Goal: Transaction & Acquisition: Purchase product/service

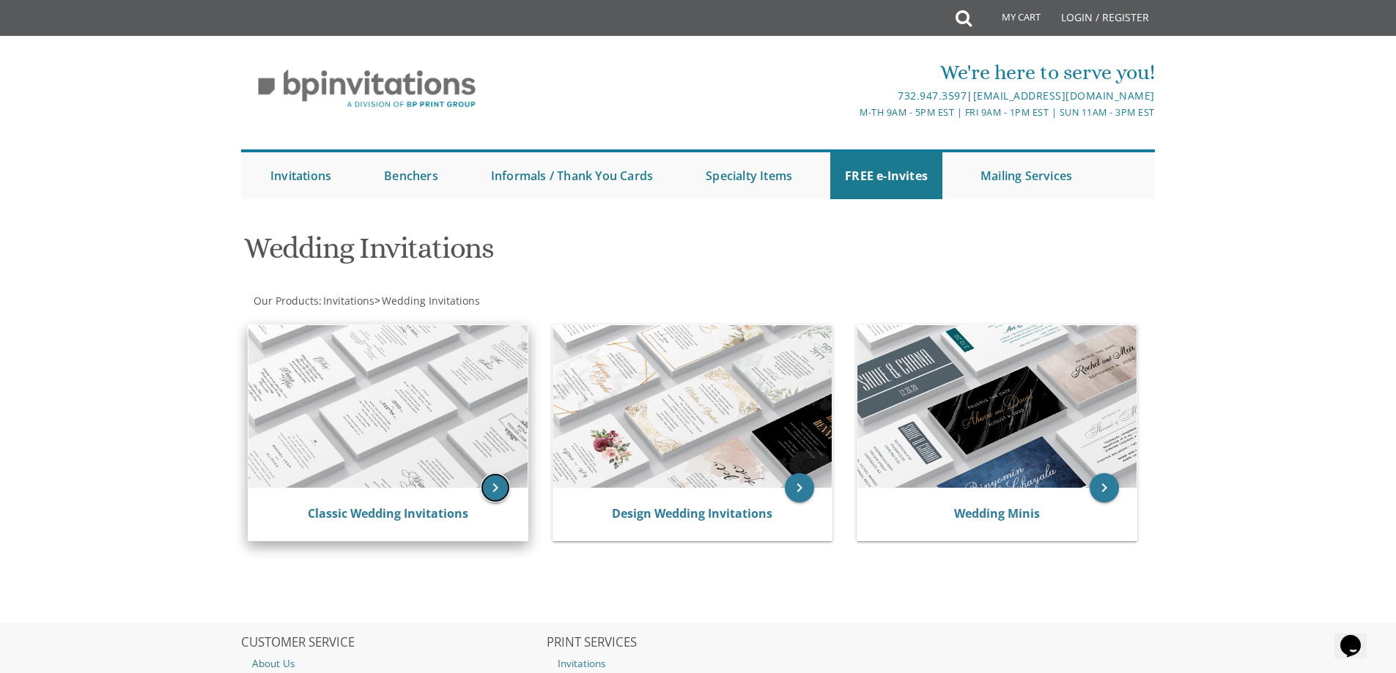
click at [499, 484] on icon "keyboard_arrow_right" at bounding box center [495, 487] width 29 height 29
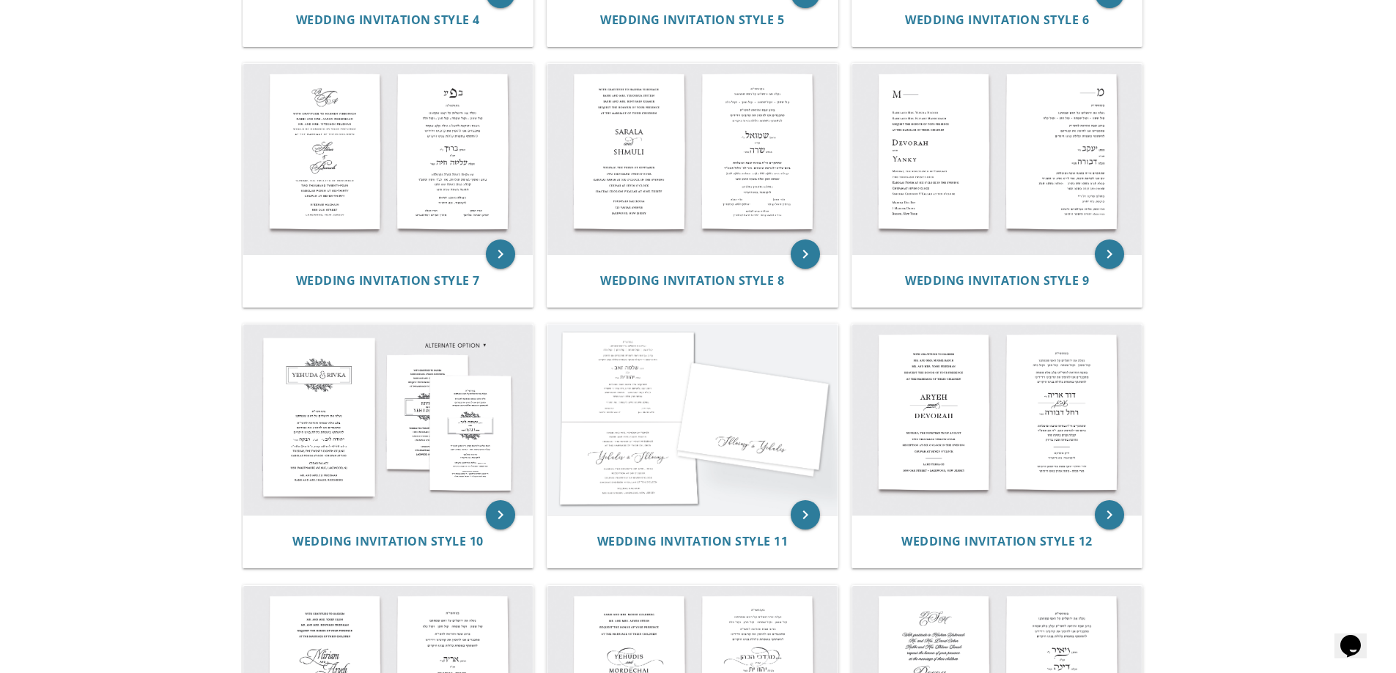
scroll to position [806, 0]
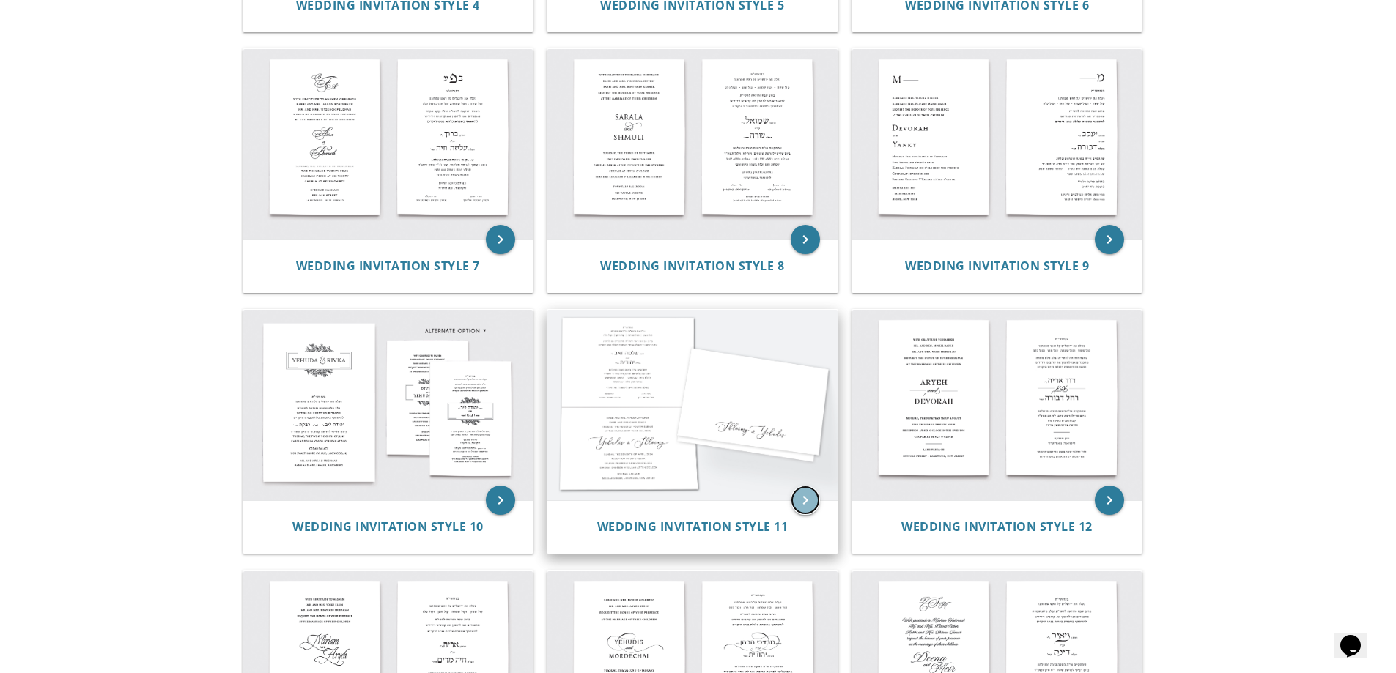
click at [798, 496] on icon "keyboard_arrow_right" at bounding box center [805, 500] width 29 height 29
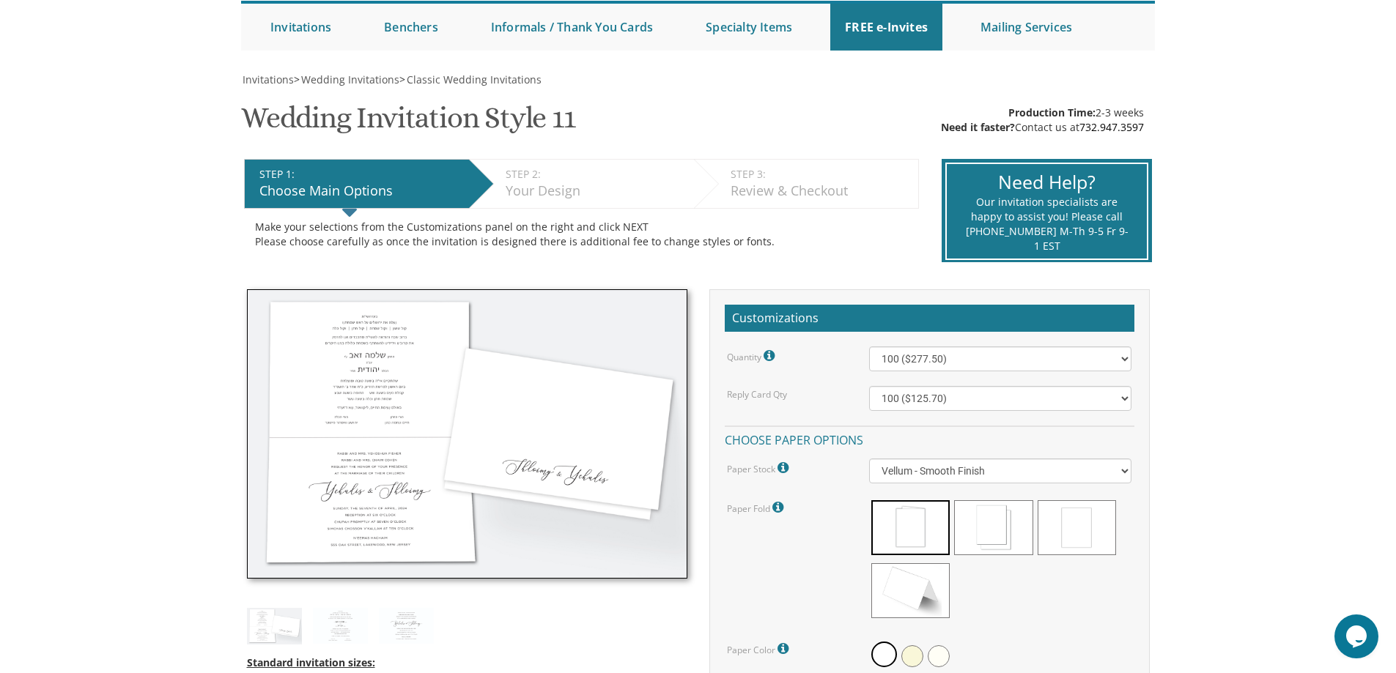
scroll to position [220, 0]
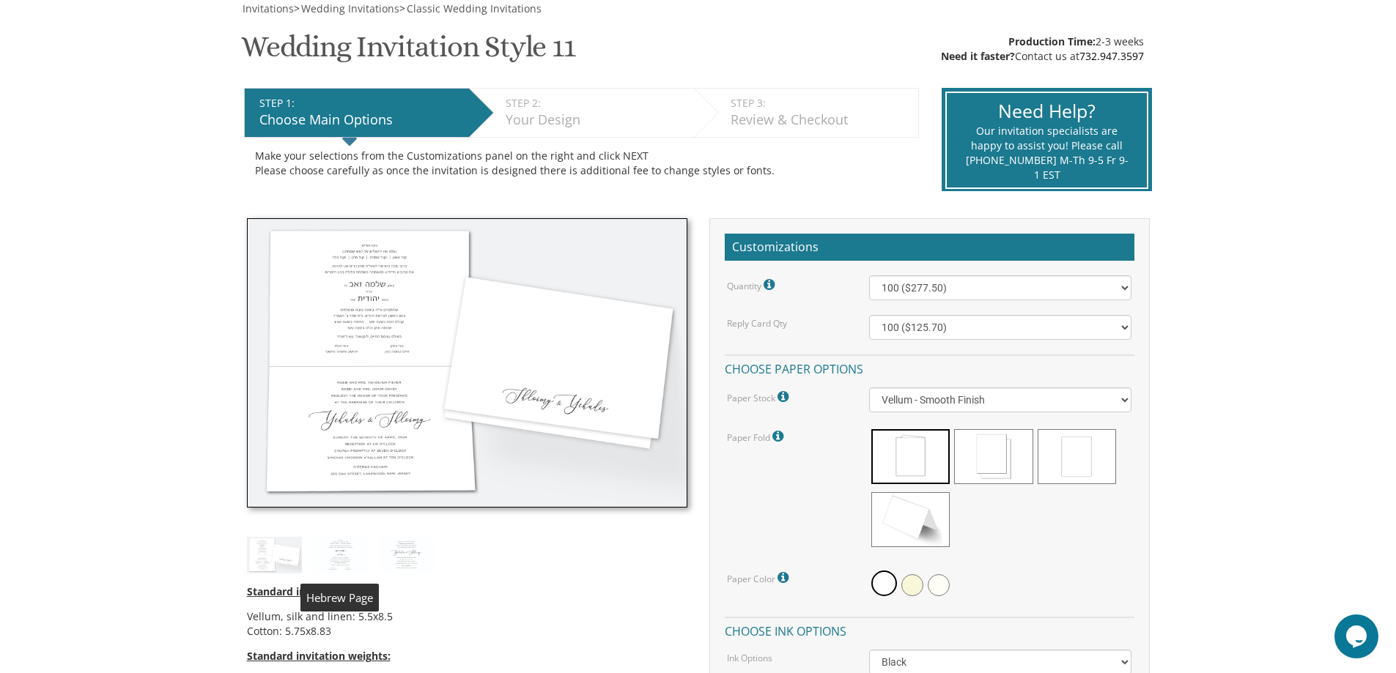
click at [333, 560] on img at bounding box center [340, 555] width 55 height 36
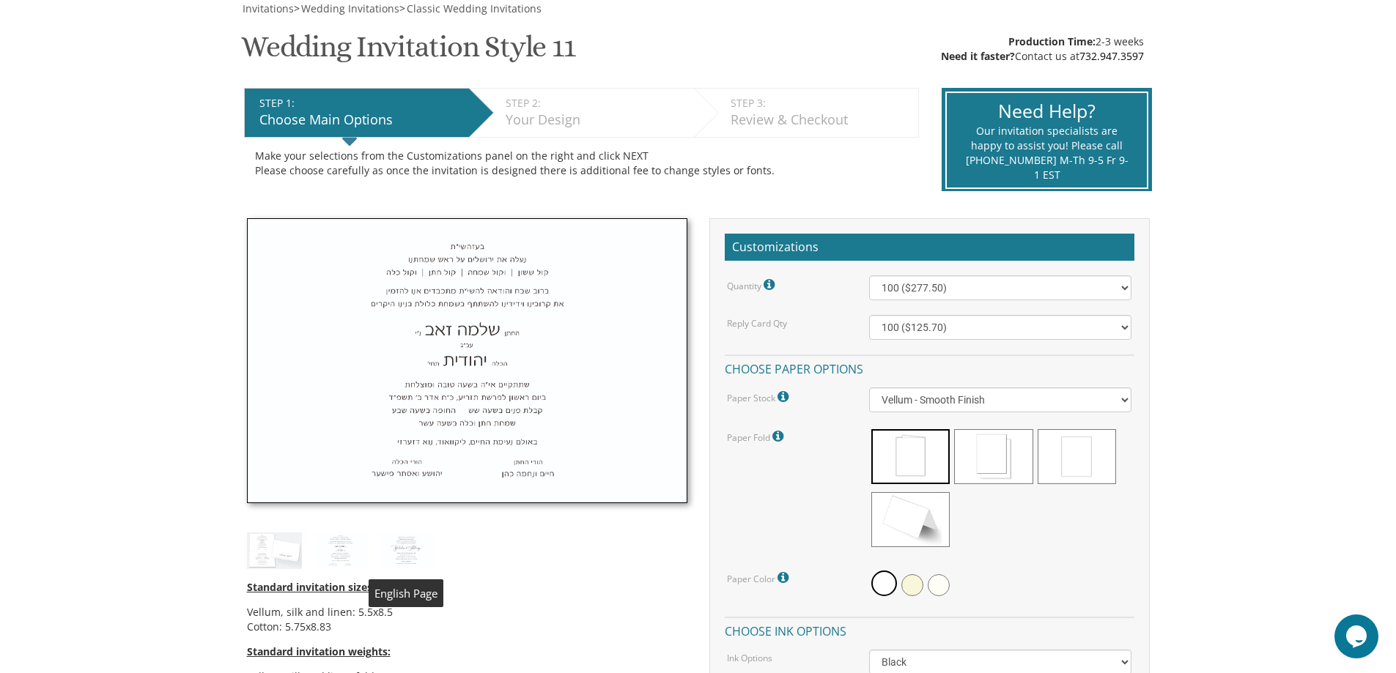
click at [414, 553] on img at bounding box center [406, 551] width 55 height 36
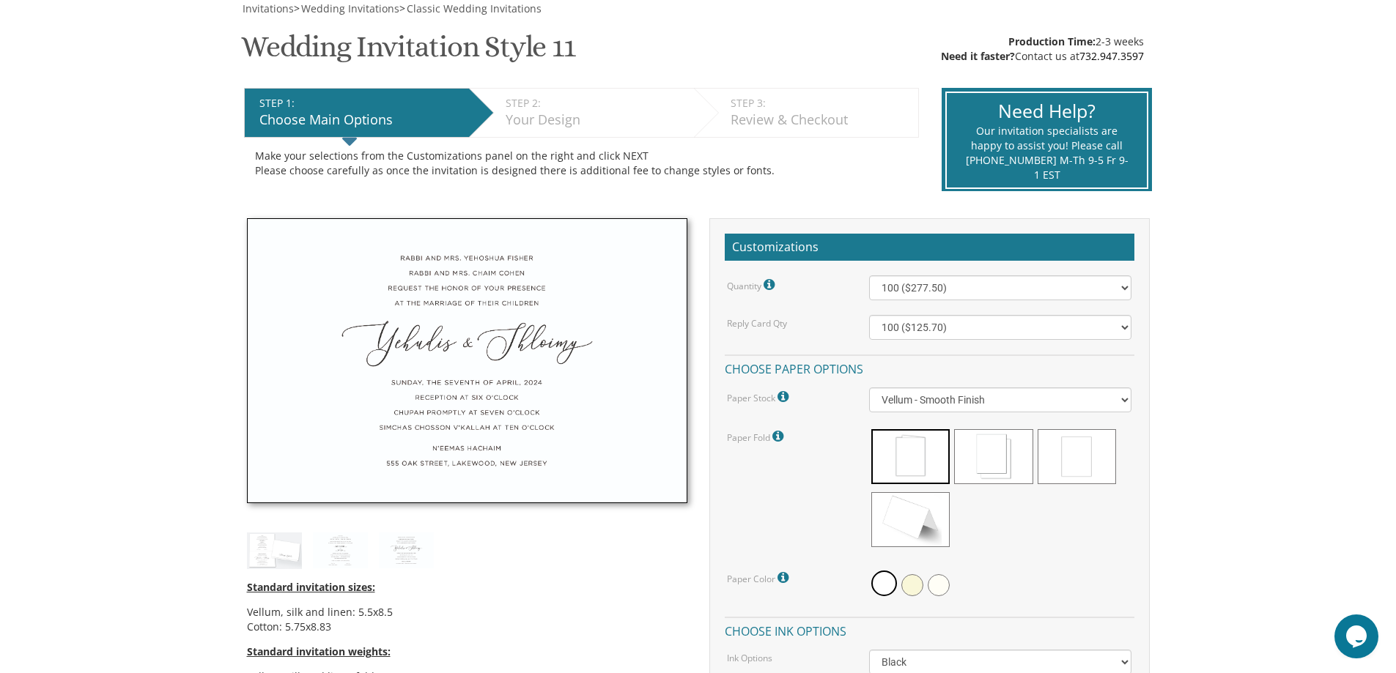
click at [257, 541] on img at bounding box center [274, 551] width 55 height 36
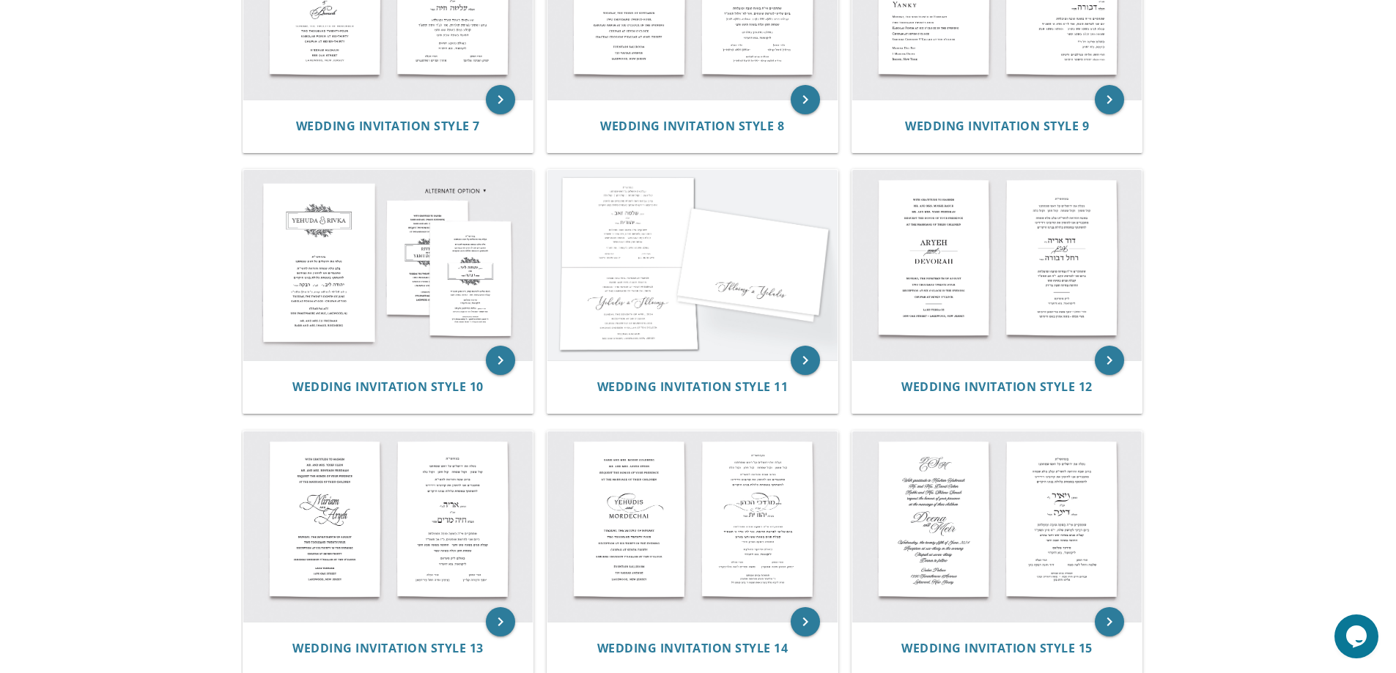
scroll to position [1026, 0]
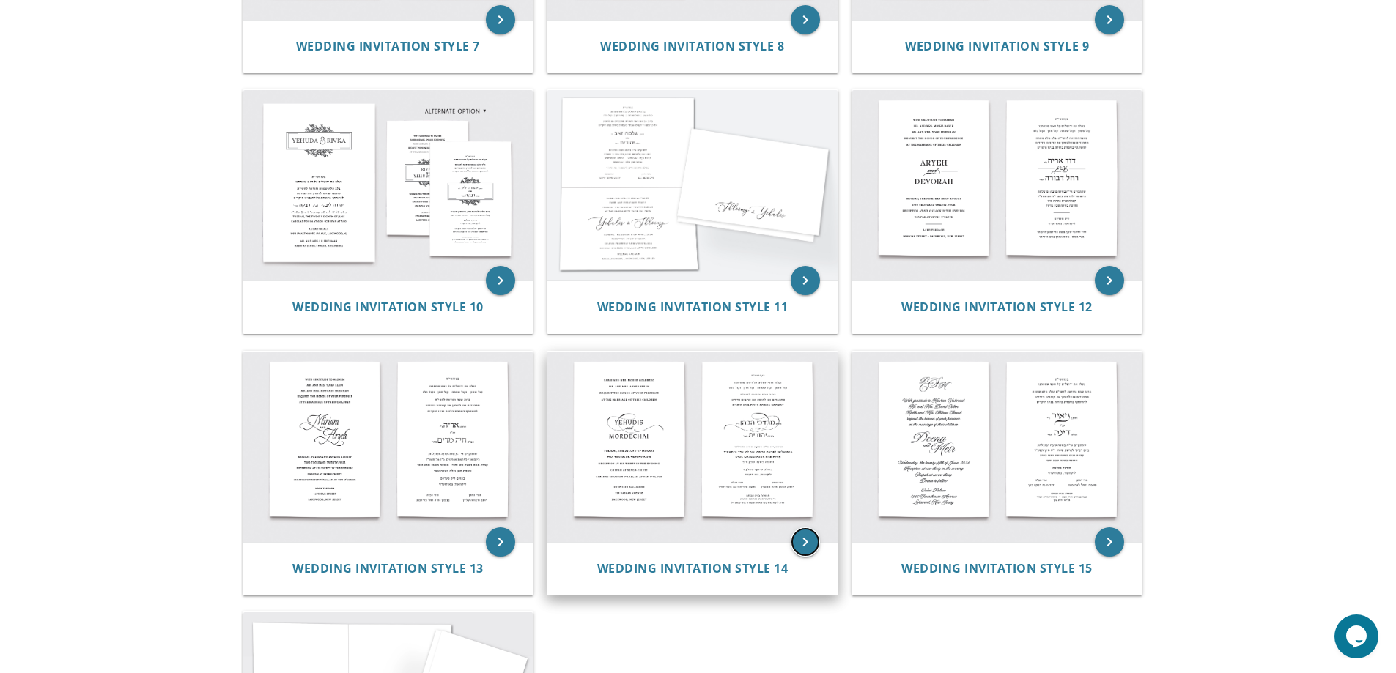
click at [805, 538] on icon "keyboard_arrow_right" at bounding box center [805, 542] width 29 height 29
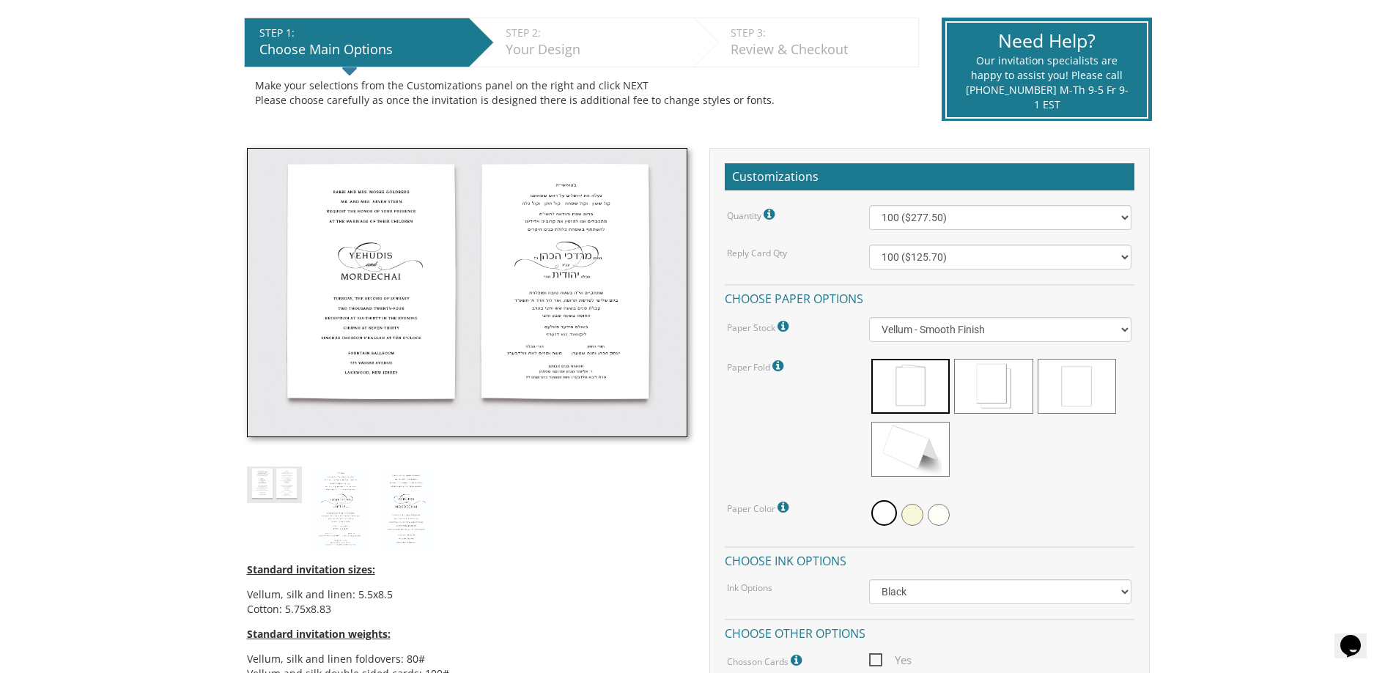
scroll to position [440, 0]
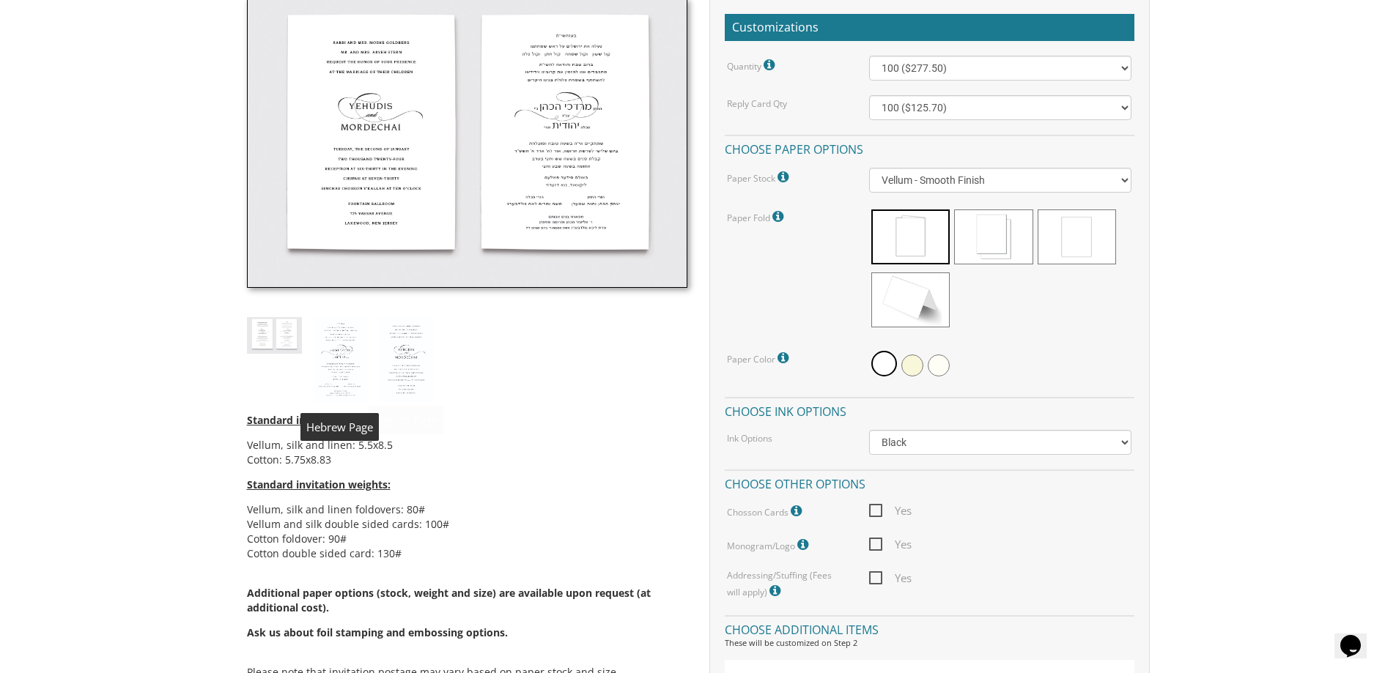
click at [342, 332] on img at bounding box center [340, 359] width 55 height 85
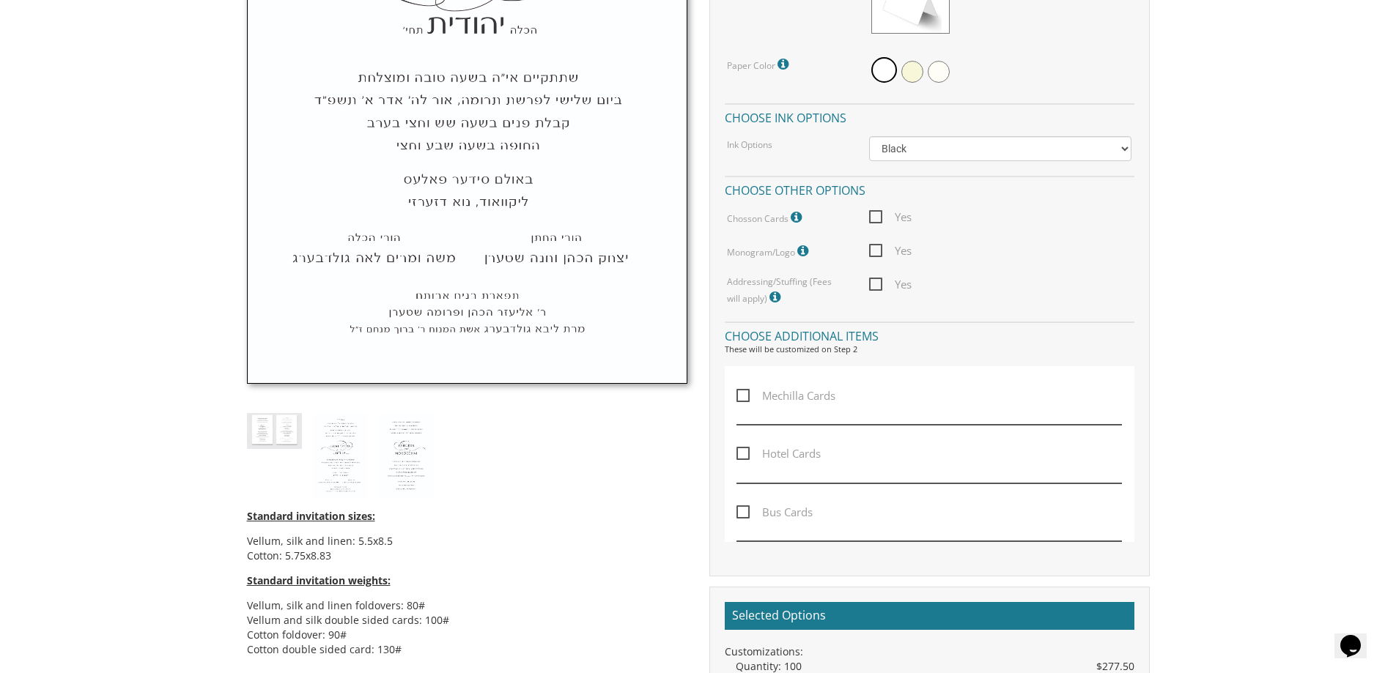
scroll to position [806, 0]
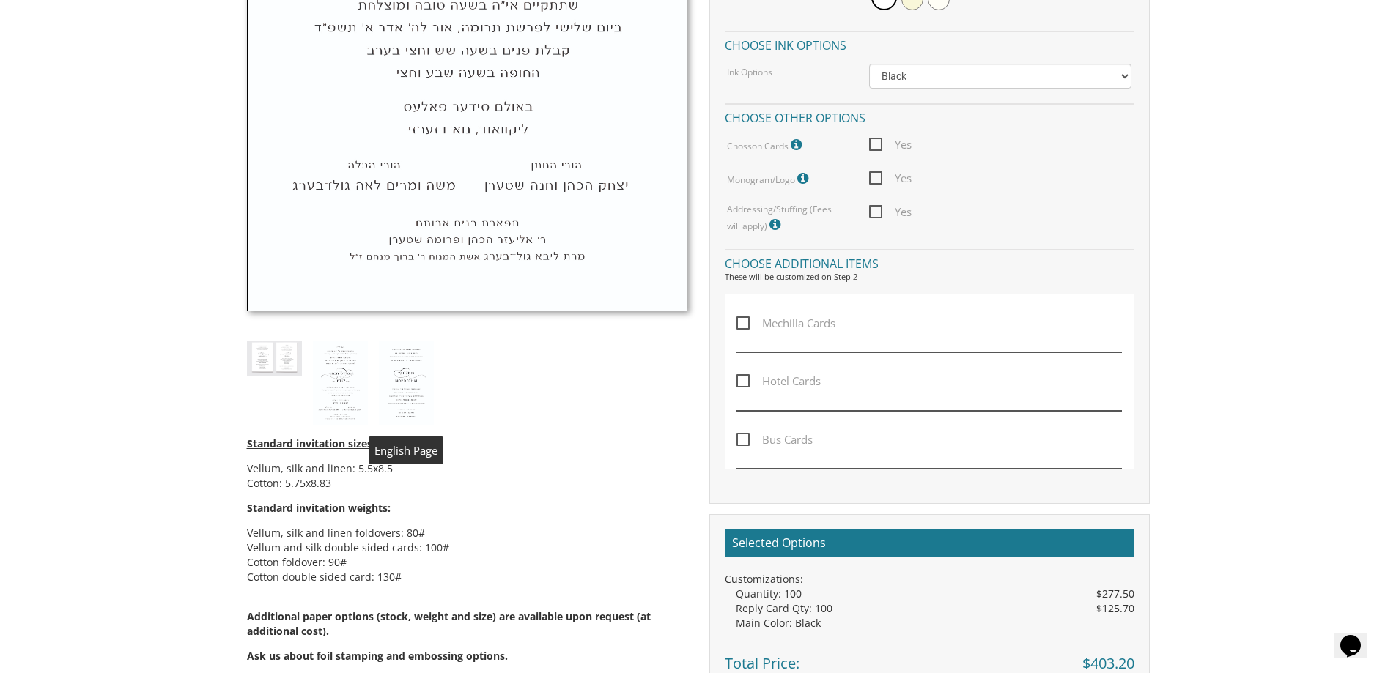
click at [404, 381] on img at bounding box center [406, 383] width 55 height 85
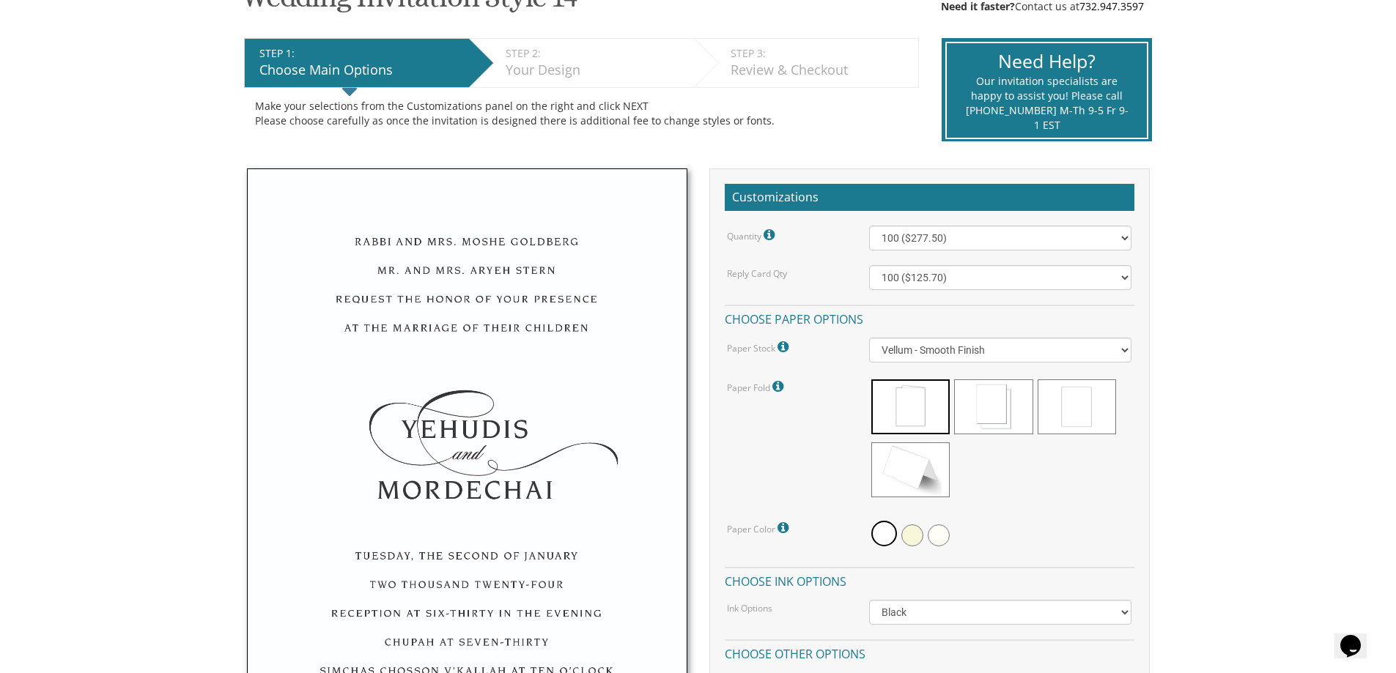
scroll to position [220, 0]
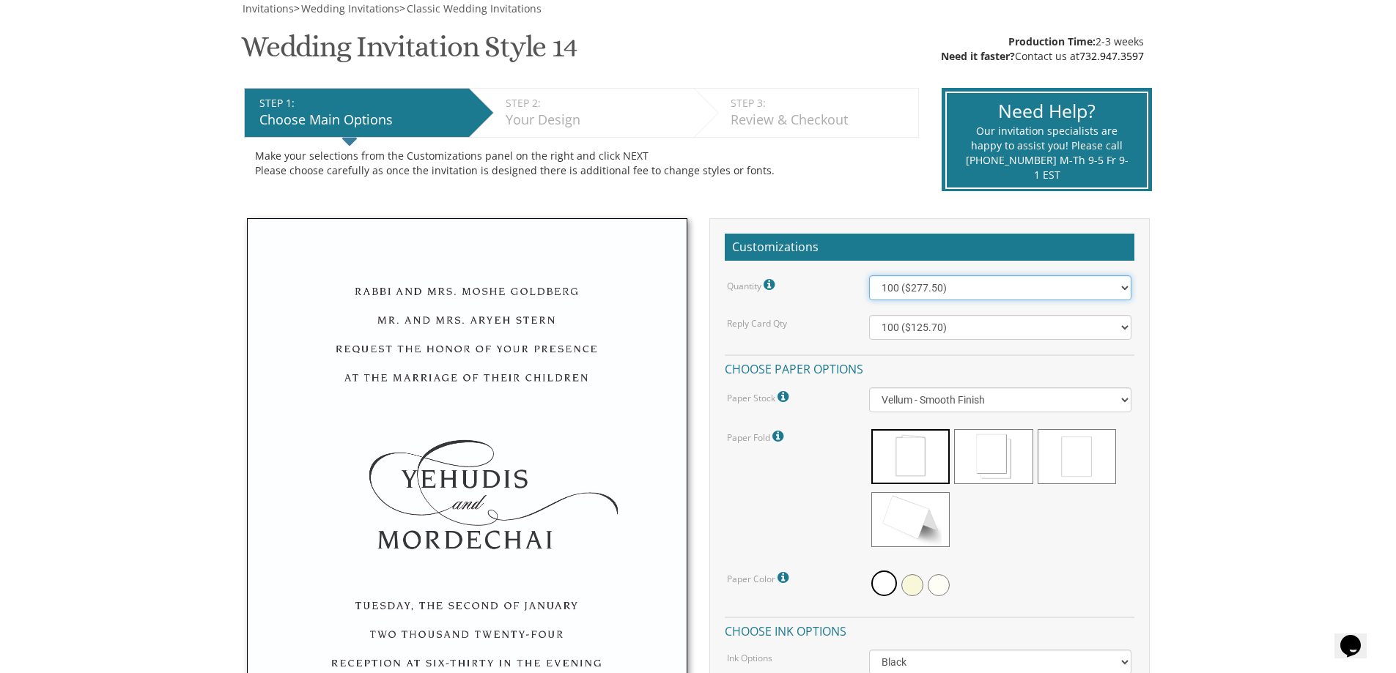
click at [1024, 287] on select "100 ($277.50) 200 ($330.45) 300 ($380.65) 400 ($432.70) 500 ($482.10) 600 ($534…" at bounding box center [1000, 288] width 262 height 25
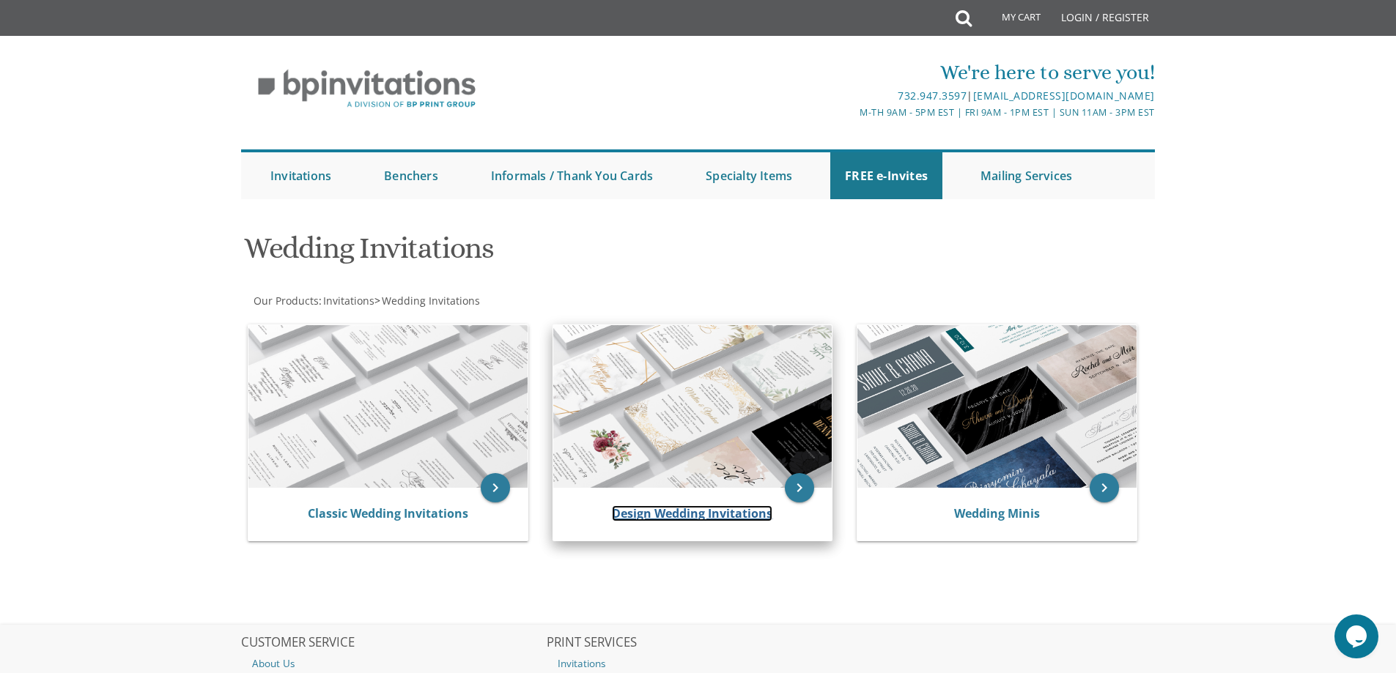
click at [665, 515] on link "Design Wedding Invitations" at bounding box center [692, 514] width 160 height 16
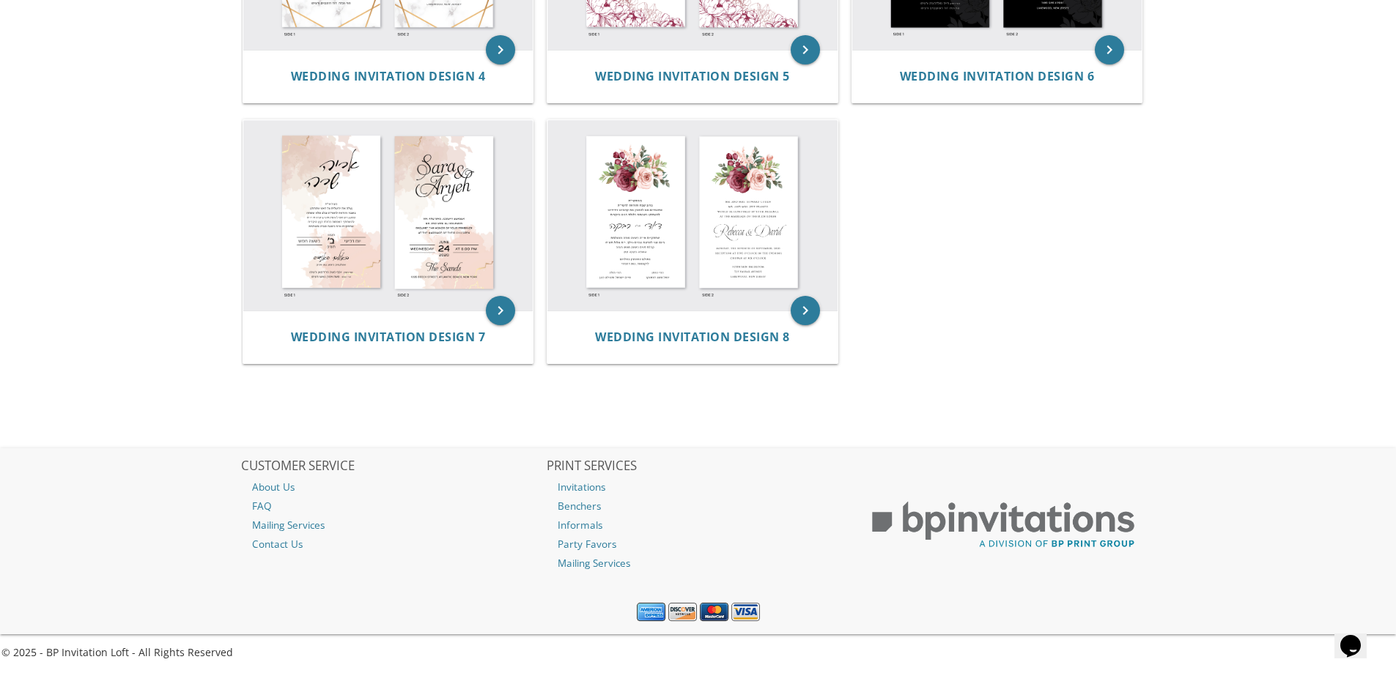
scroll to position [722, 0]
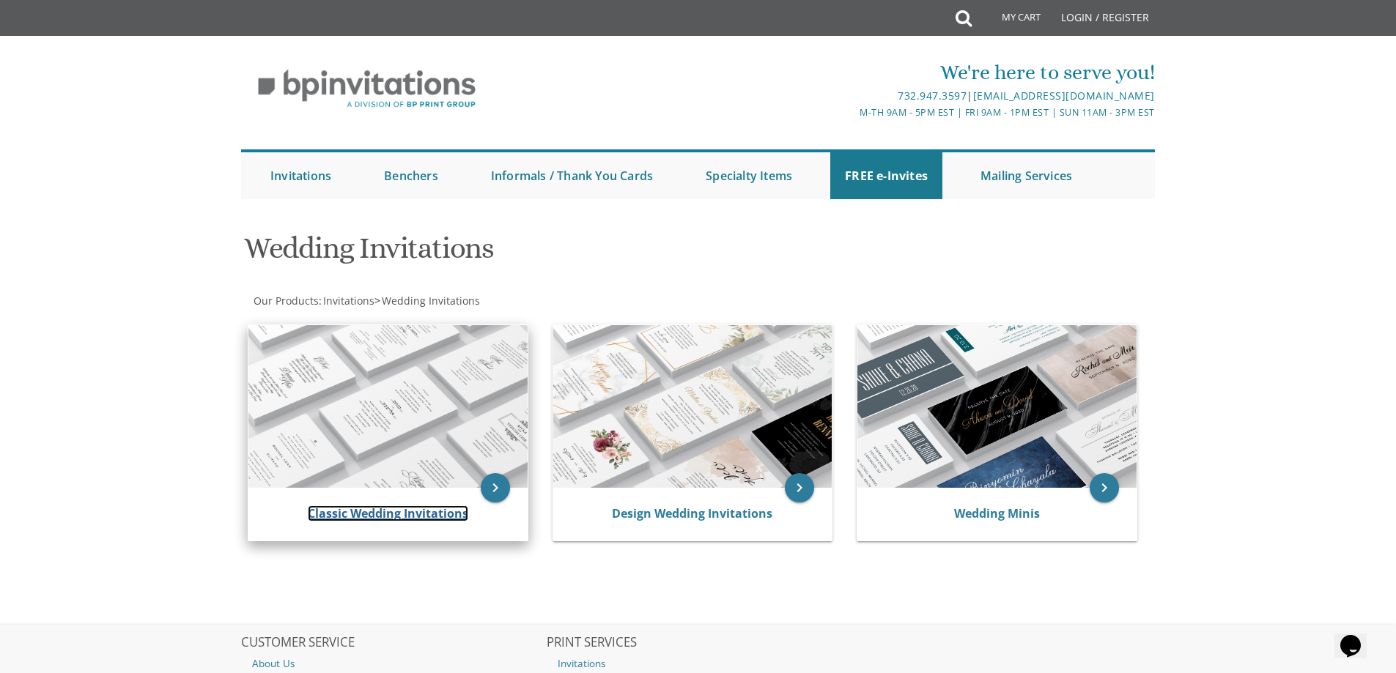
click at [402, 512] on link "Classic Wedding Invitations" at bounding box center [388, 514] width 160 height 16
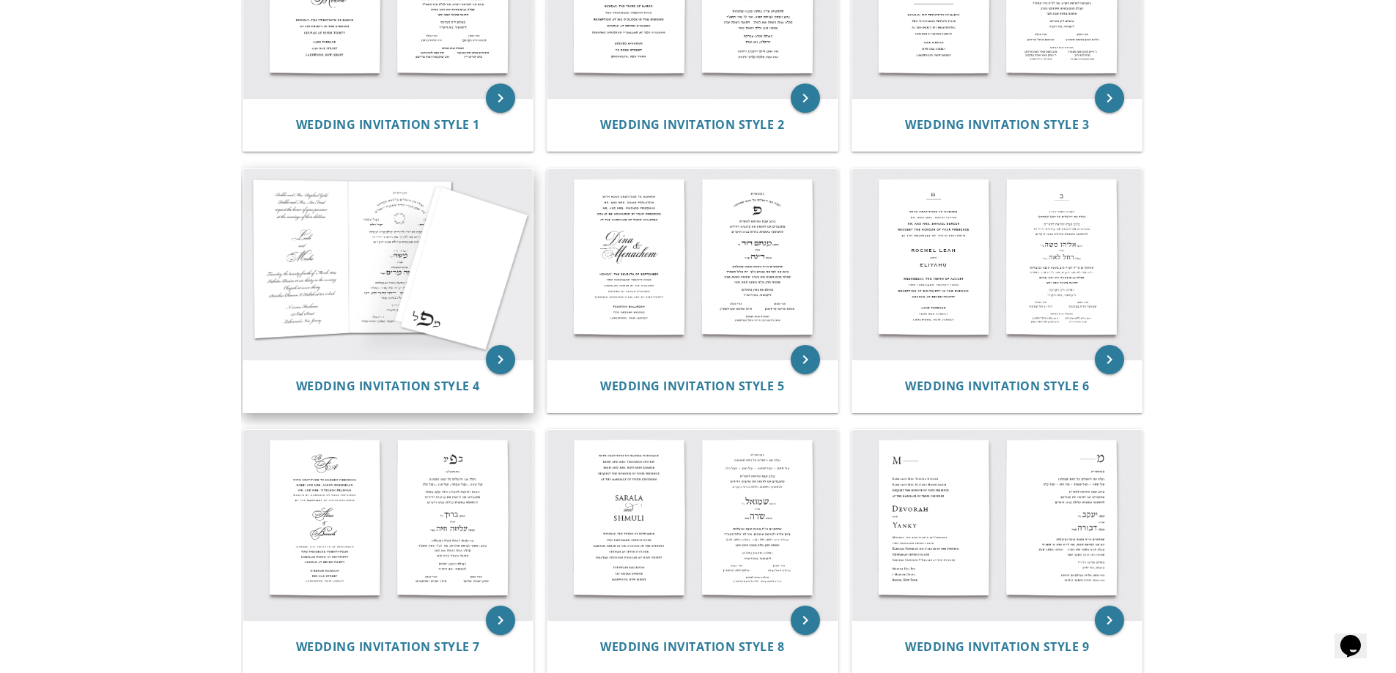
scroll to position [586, 0]
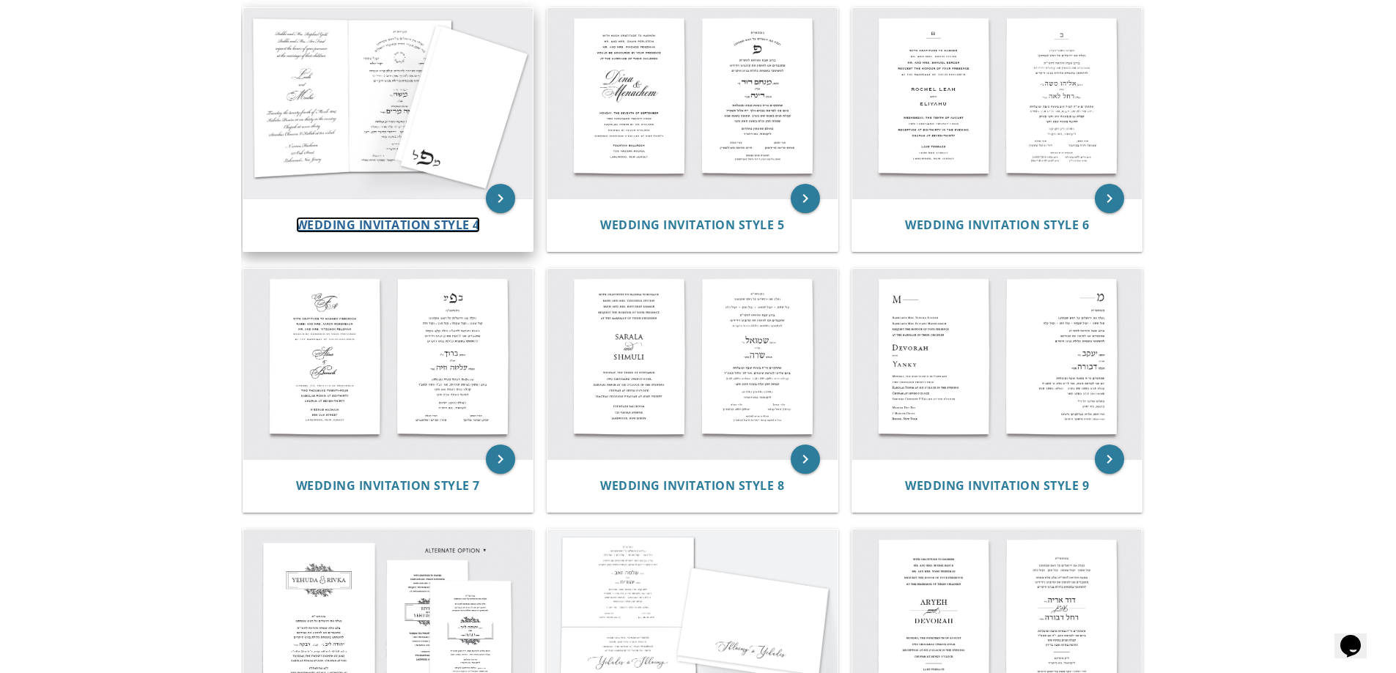
click at [396, 221] on span "Wedding Invitation Style 4" at bounding box center [388, 225] width 184 height 16
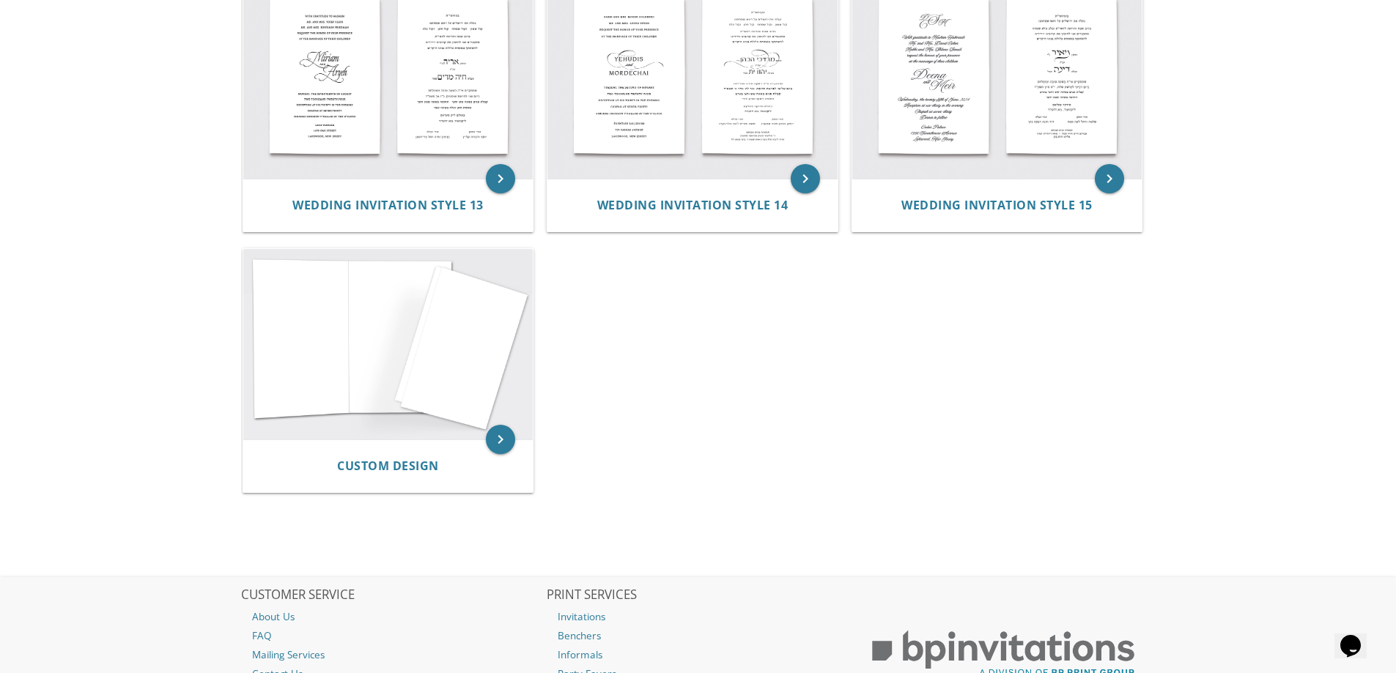
scroll to position [1465, 0]
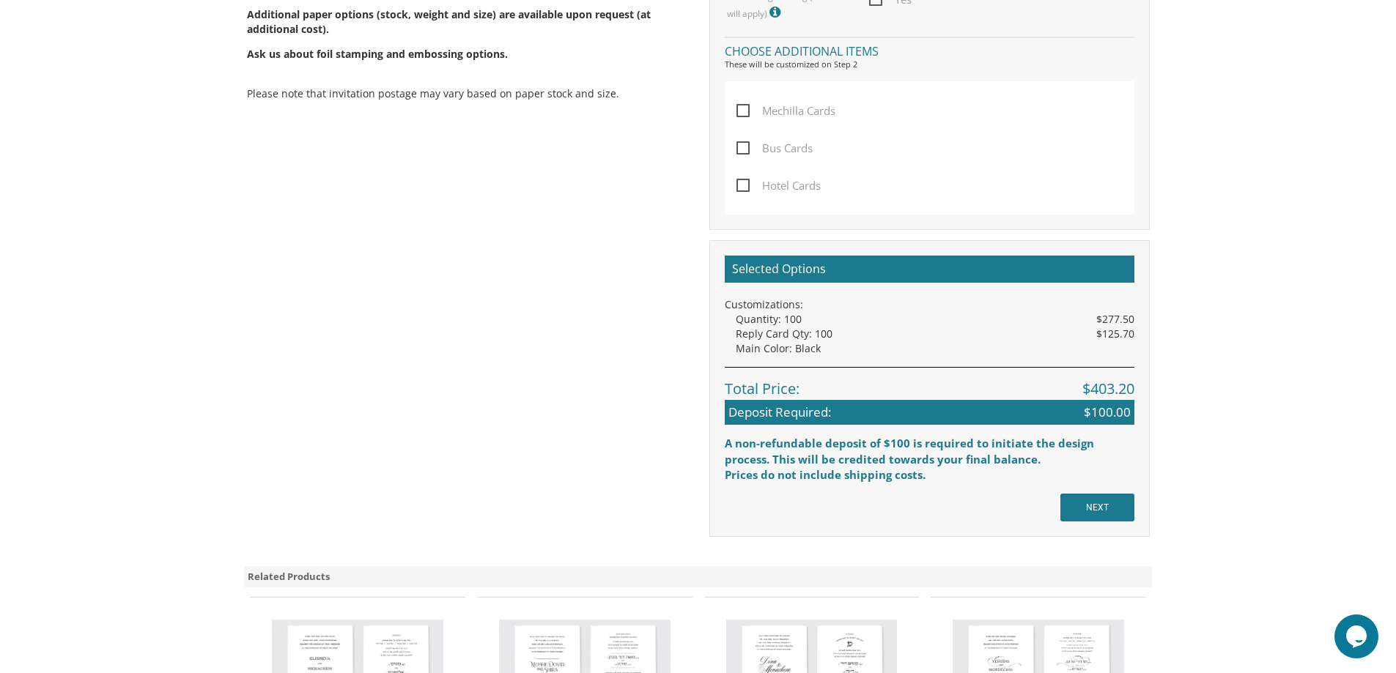
scroll to position [1026, 0]
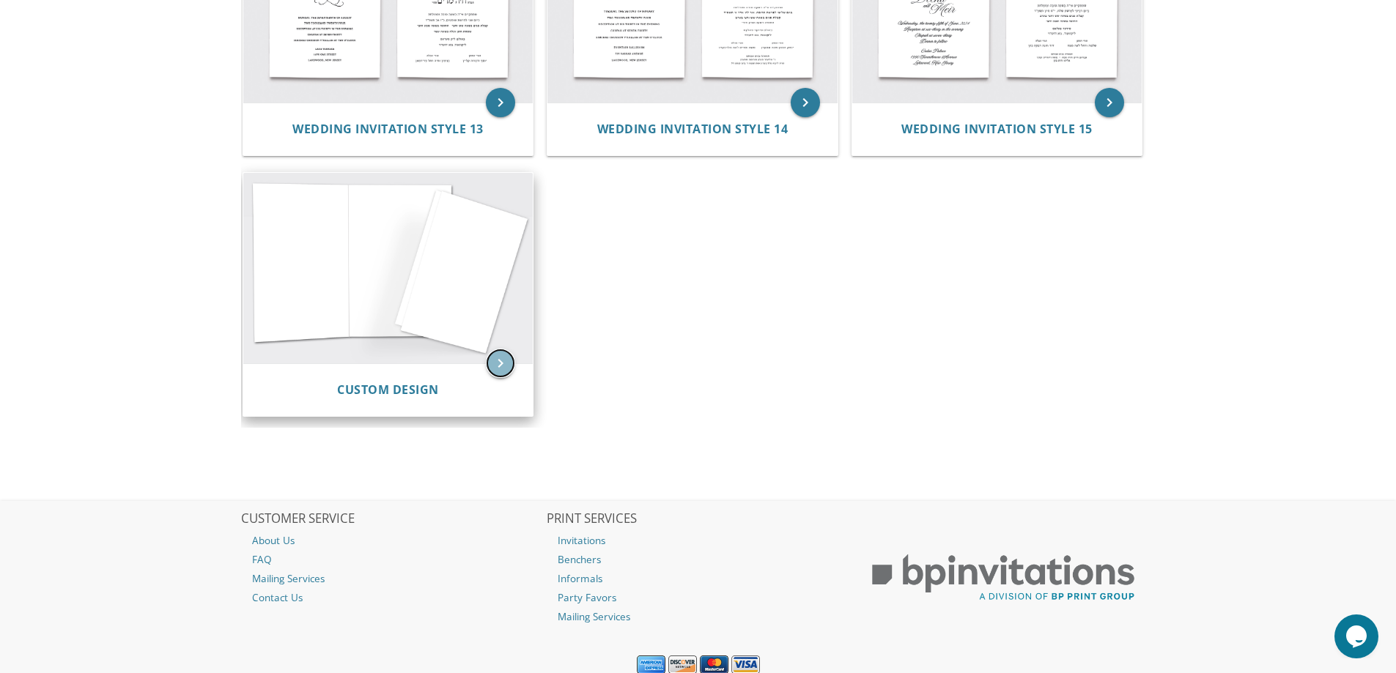
click at [503, 365] on icon "keyboard_arrow_right" at bounding box center [500, 363] width 29 height 29
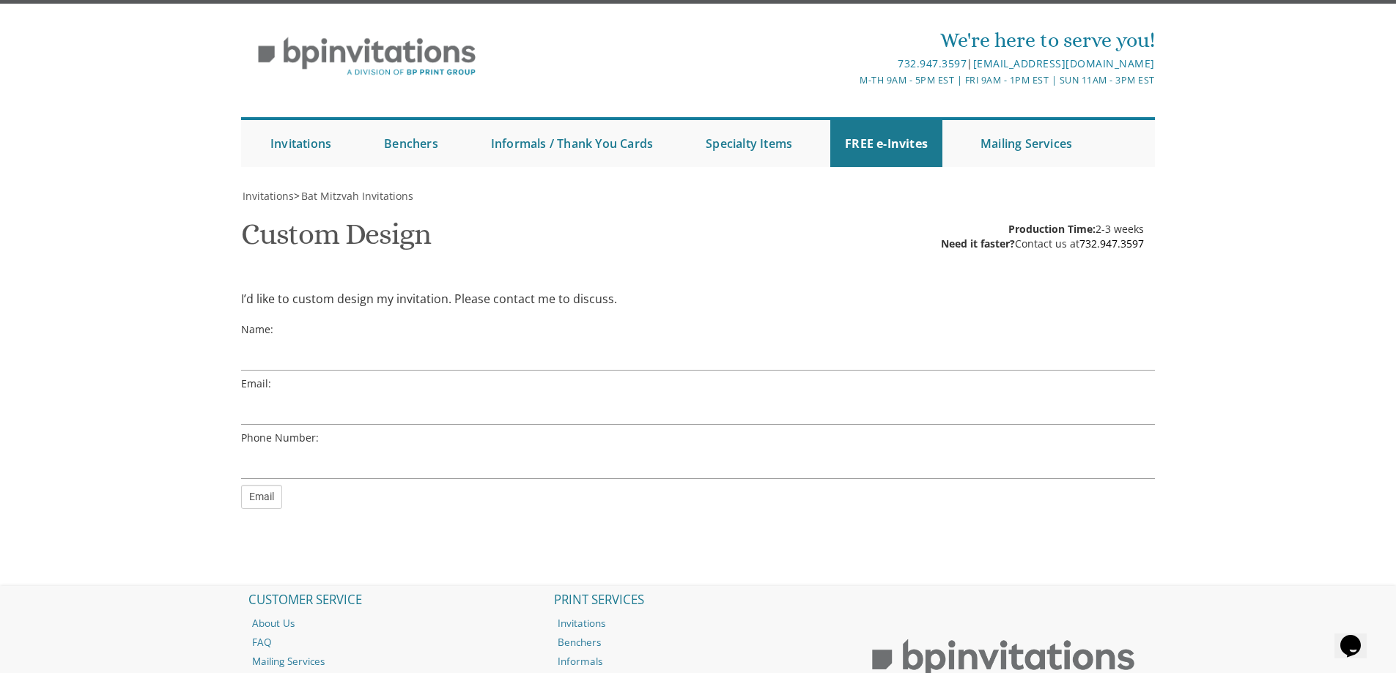
scroll to position [23, 0]
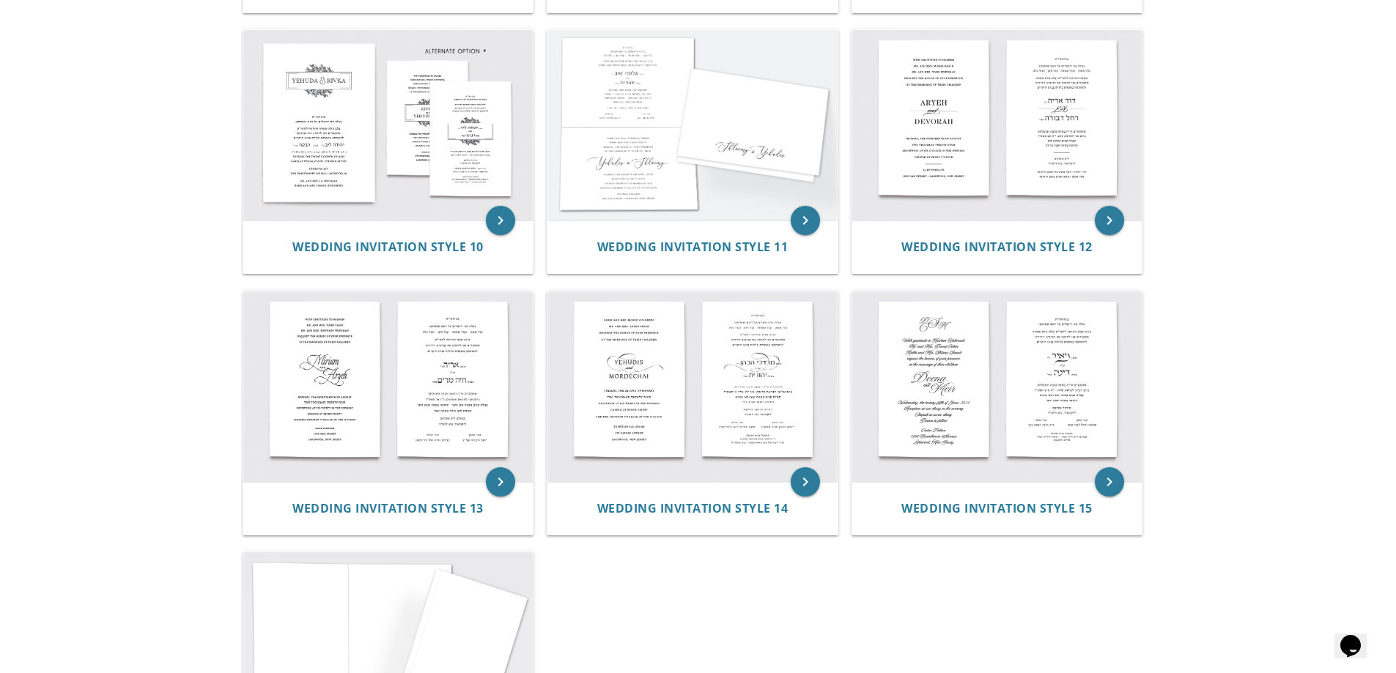
scroll to position [953, 0]
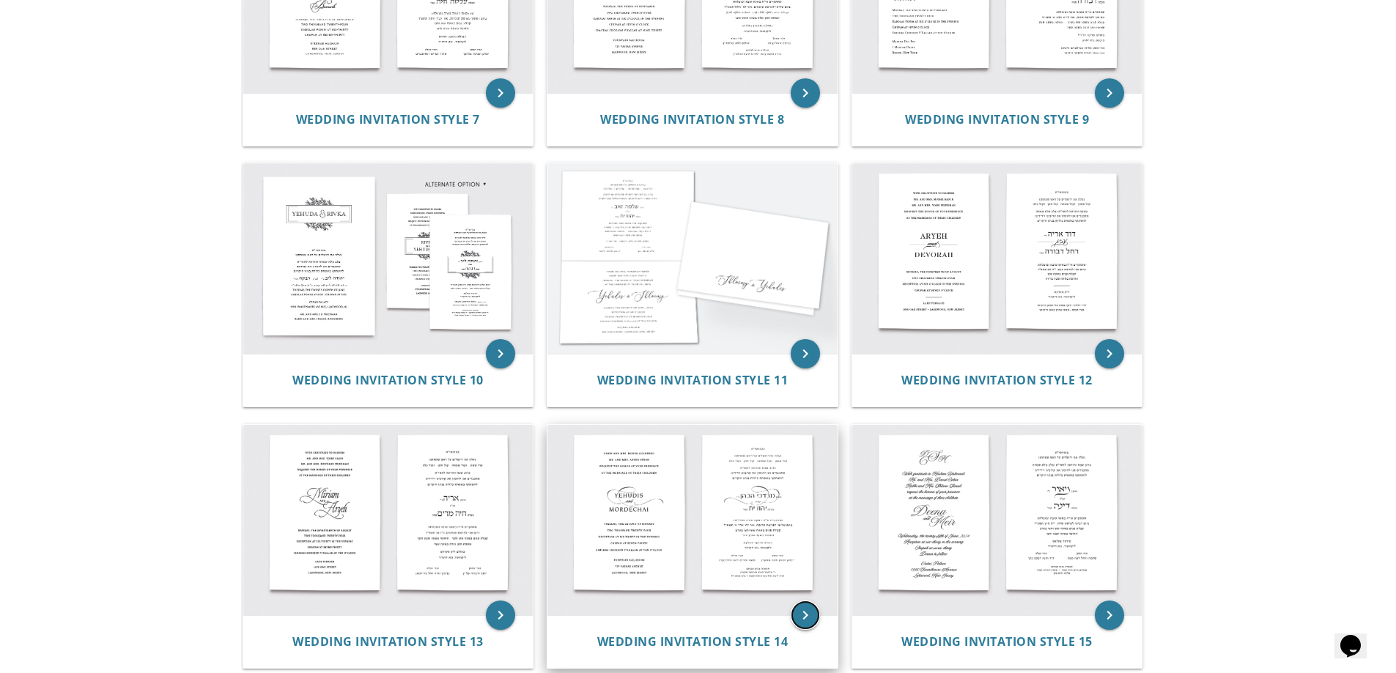
click at [802, 610] on icon "keyboard_arrow_right" at bounding box center [805, 615] width 29 height 29
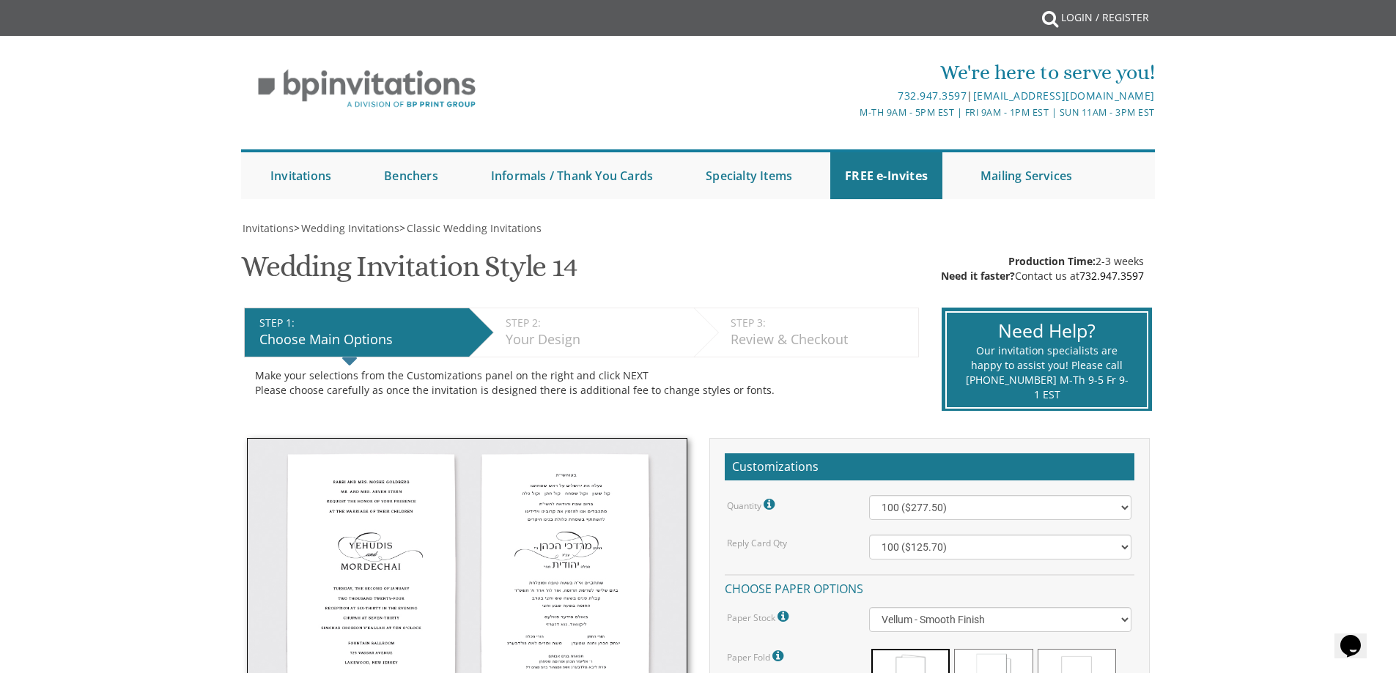
scroll to position [220, 0]
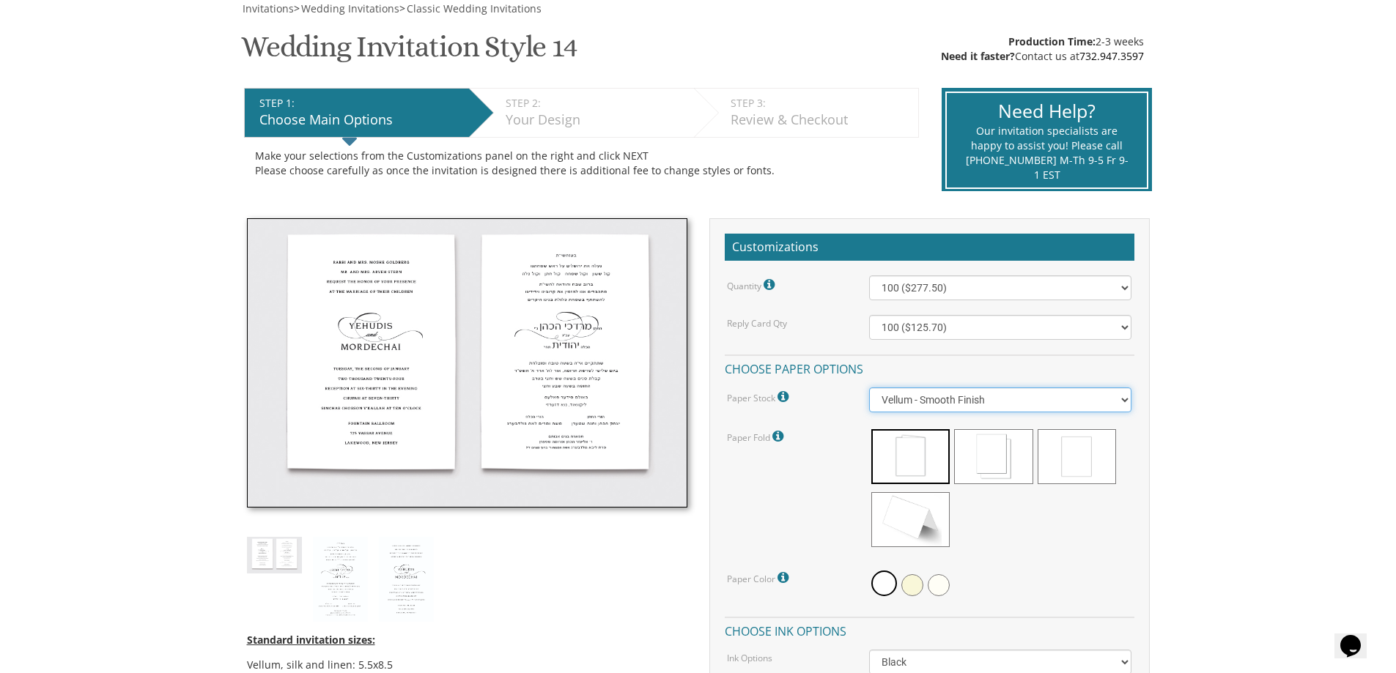
click at [962, 407] on select "Vellum - Smooth Finish Linen - Subtle Embossed Crosshatch Texture Silk - Soft, …" at bounding box center [1000, 400] width 262 height 25
click at [959, 380] on div "Quantity Please note: Quantities may be modified after order completion. For we…" at bounding box center [930, 548] width 410 height 544
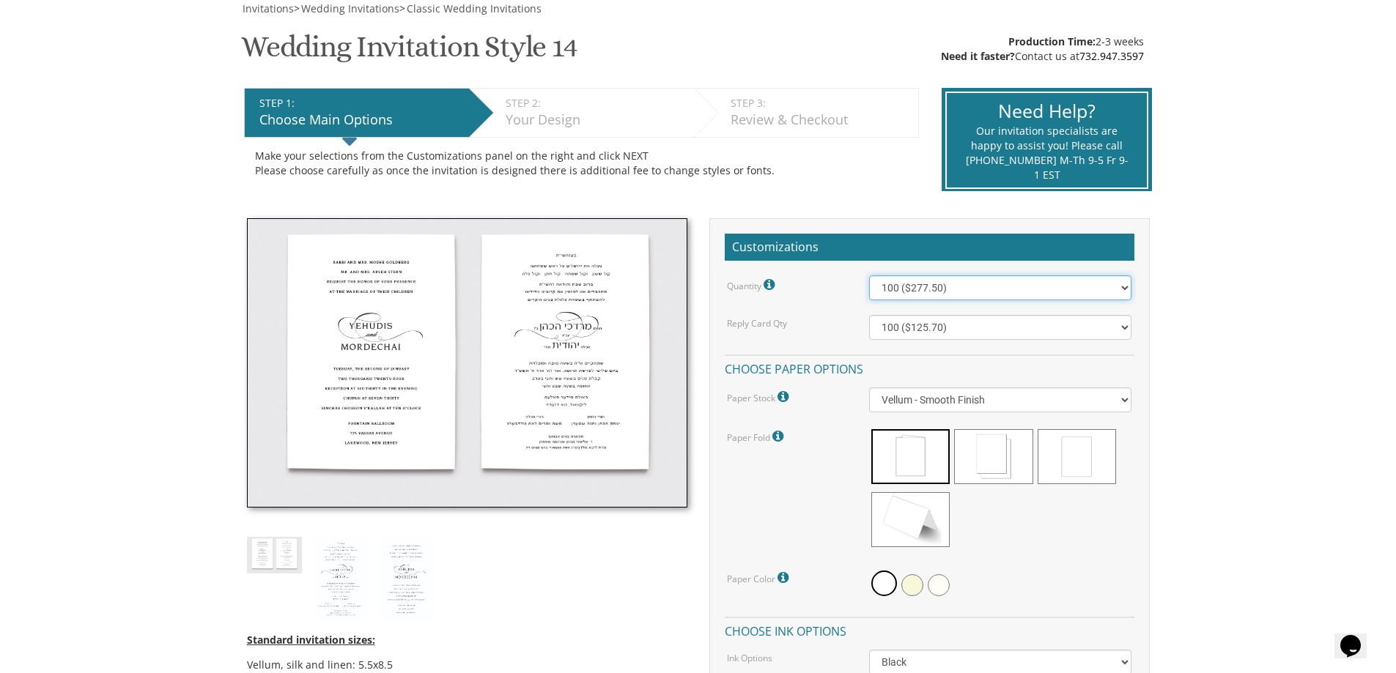
click at [955, 295] on select "100 ($277.50) 200 ($330.45) 300 ($380.65) 400 ($432.70) 500 ($482.10) 600 ($534…" at bounding box center [1000, 288] width 262 height 25
select select "900"
click at [869, 276] on select "100 ($277.50) 200 ($330.45) 300 ($380.65) 400 ($432.70) 500 ($482.10) 600 ($534…" at bounding box center [1000, 288] width 262 height 25
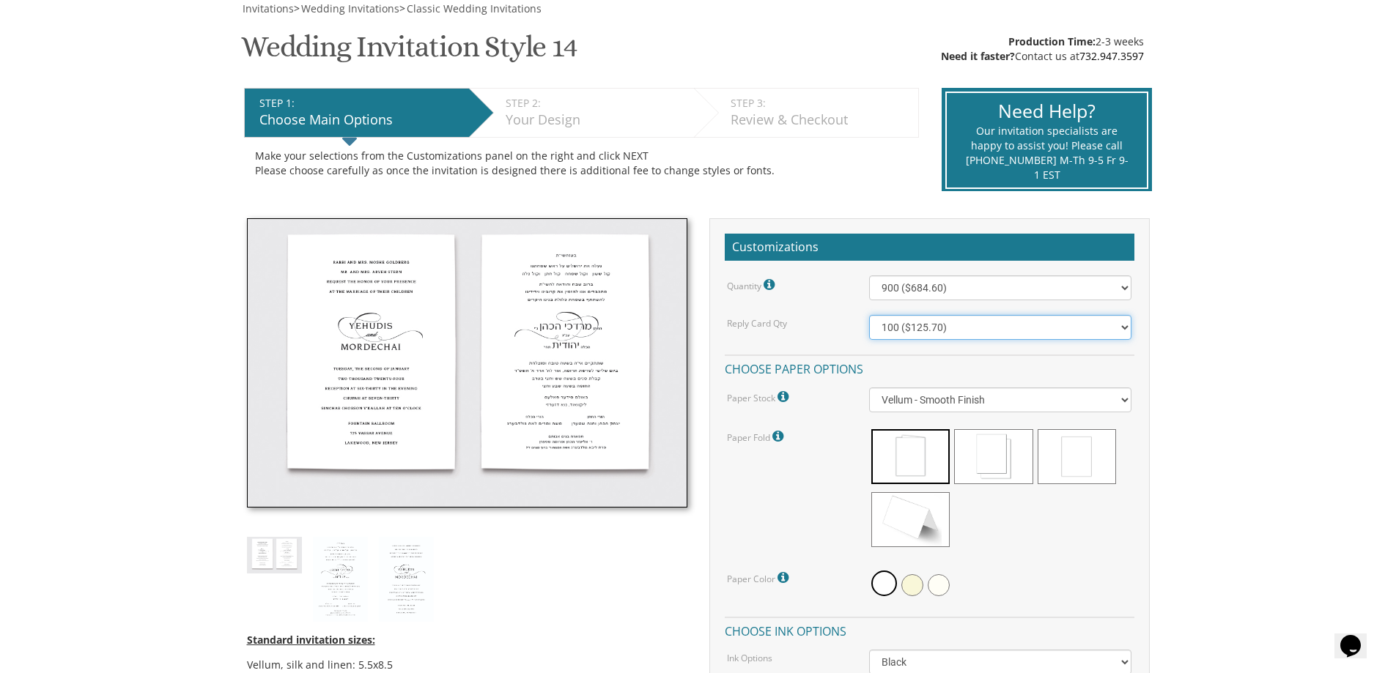
click at [936, 331] on select "100 ($125.70) 200 ($150.60) 300 ($177.95) 400 ($270.70) 500 ($225.30) 600 ($249…" at bounding box center [1000, 327] width 262 height 25
select select "900"
click at [869, 315] on select "100 ($125.70) 200 ($150.60) 300 ($177.95) 400 ($270.70) 500 ($225.30) 600 ($249…" at bounding box center [1000, 327] width 262 height 25
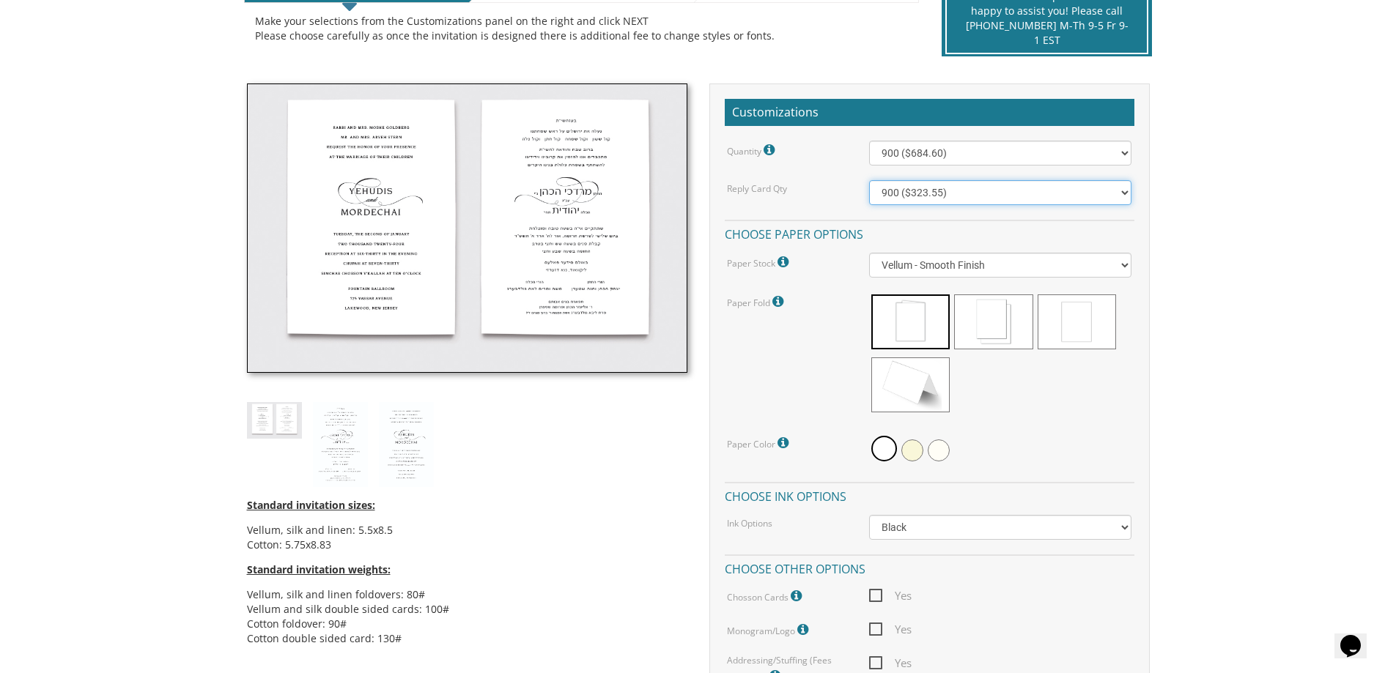
scroll to position [366, 0]
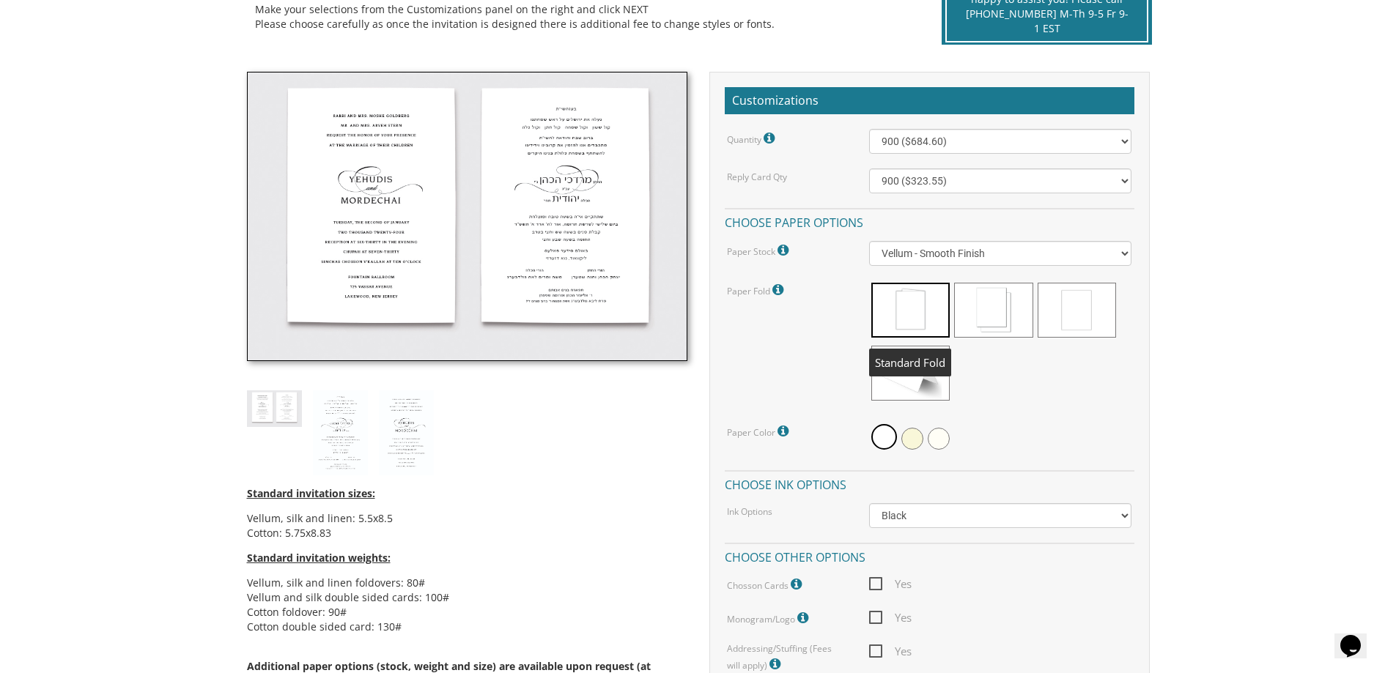
click at [915, 310] on span at bounding box center [910, 310] width 78 height 55
click at [994, 319] on span at bounding box center [993, 310] width 78 height 55
click at [912, 335] on span at bounding box center [910, 310] width 78 height 55
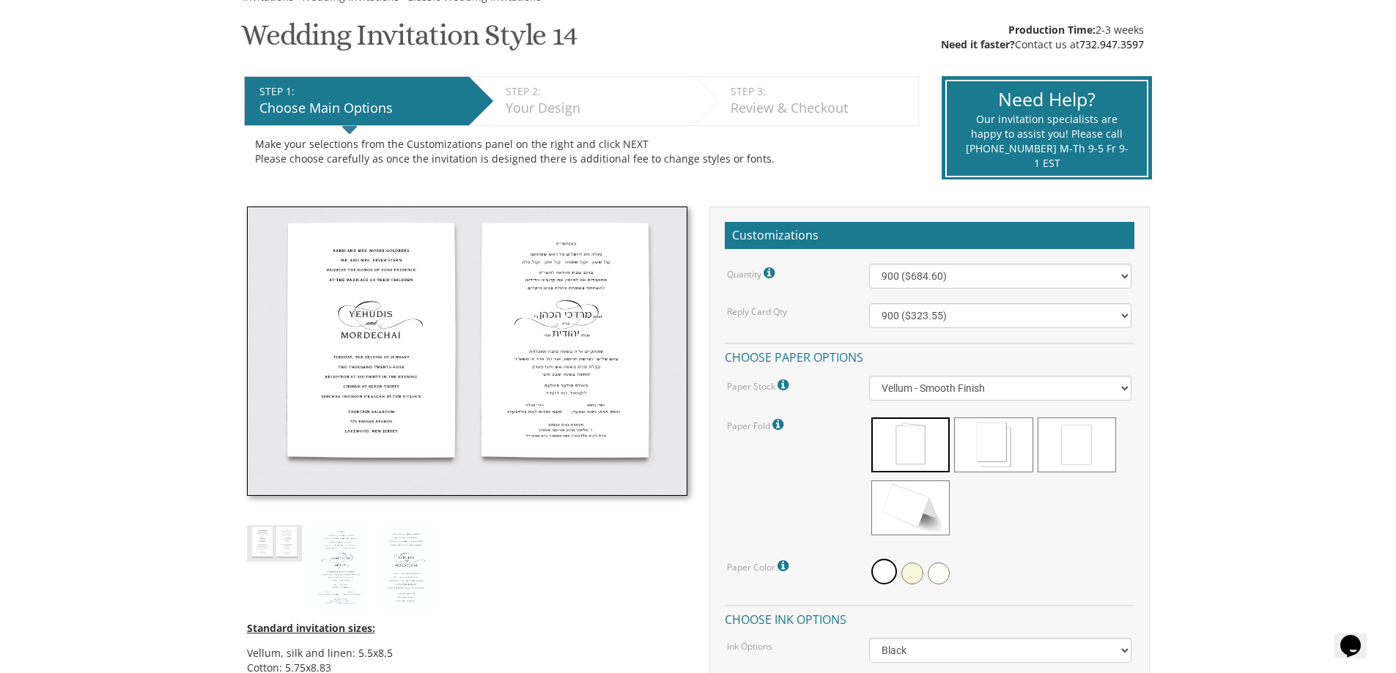
scroll to position [220, 0]
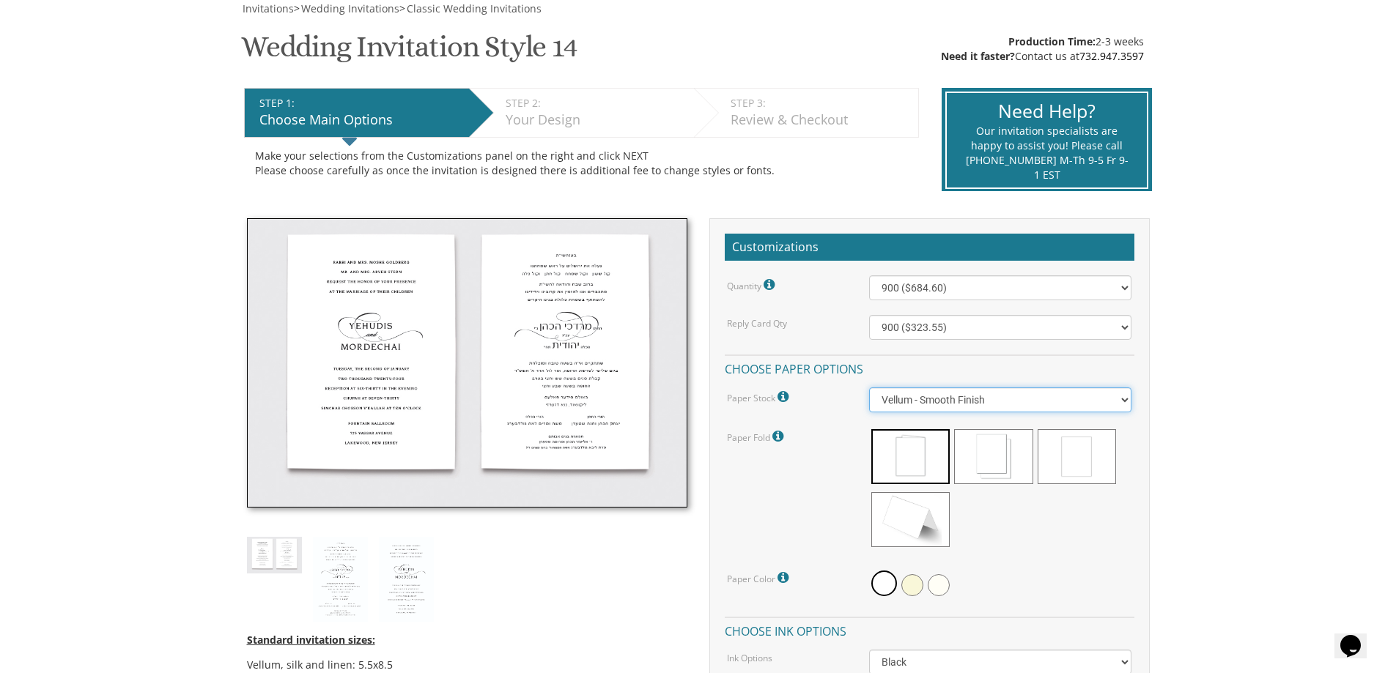
click at [969, 395] on select "Vellum - Smooth Finish Linen - Subtle Embossed Crosshatch Texture Silk - Soft, …" at bounding box center [1000, 400] width 262 height 25
click at [869, 388] on select "Vellum - Smooth Finish Linen - Subtle Embossed Crosshatch Texture Silk - Soft, …" at bounding box center [1000, 400] width 262 height 25
click at [1005, 456] on span at bounding box center [993, 456] width 78 height 55
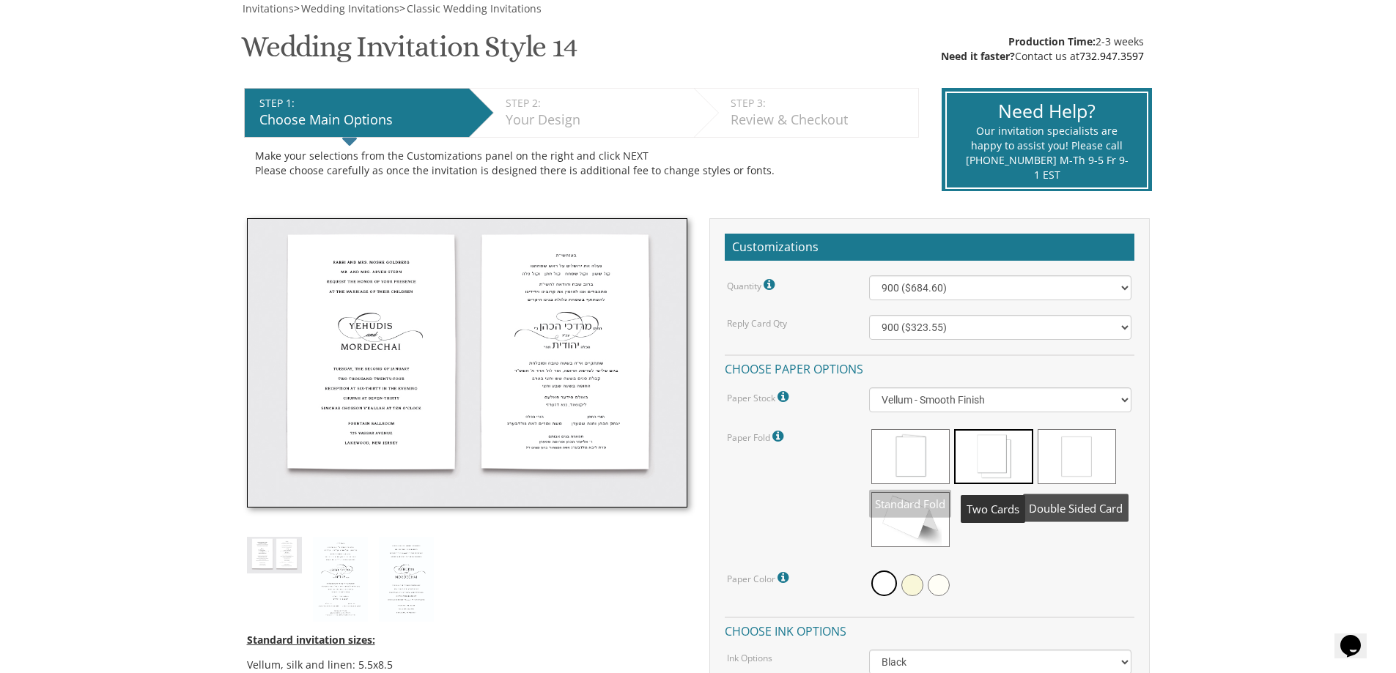
click at [1049, 467] on span at bounding box center [1077, 456] width 78 height 55
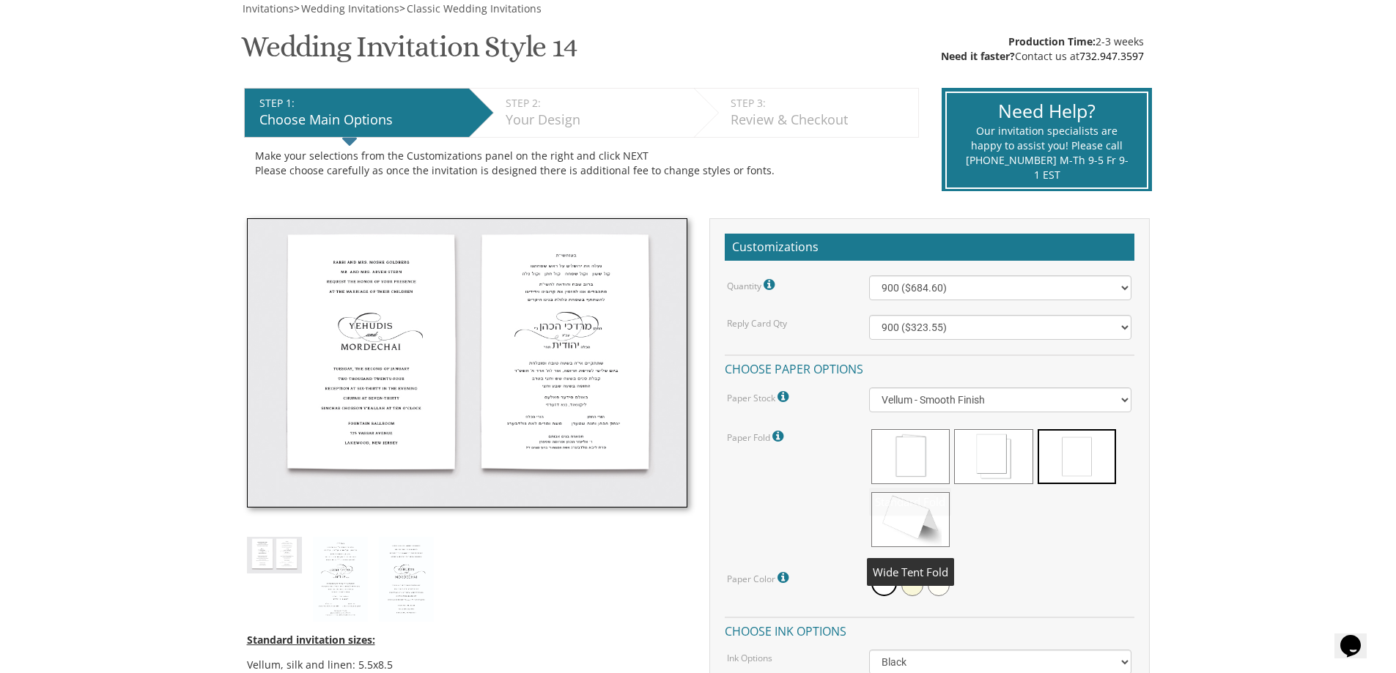
click at [931, 515] on span at bounding box center [910, 519] width 78 height 55
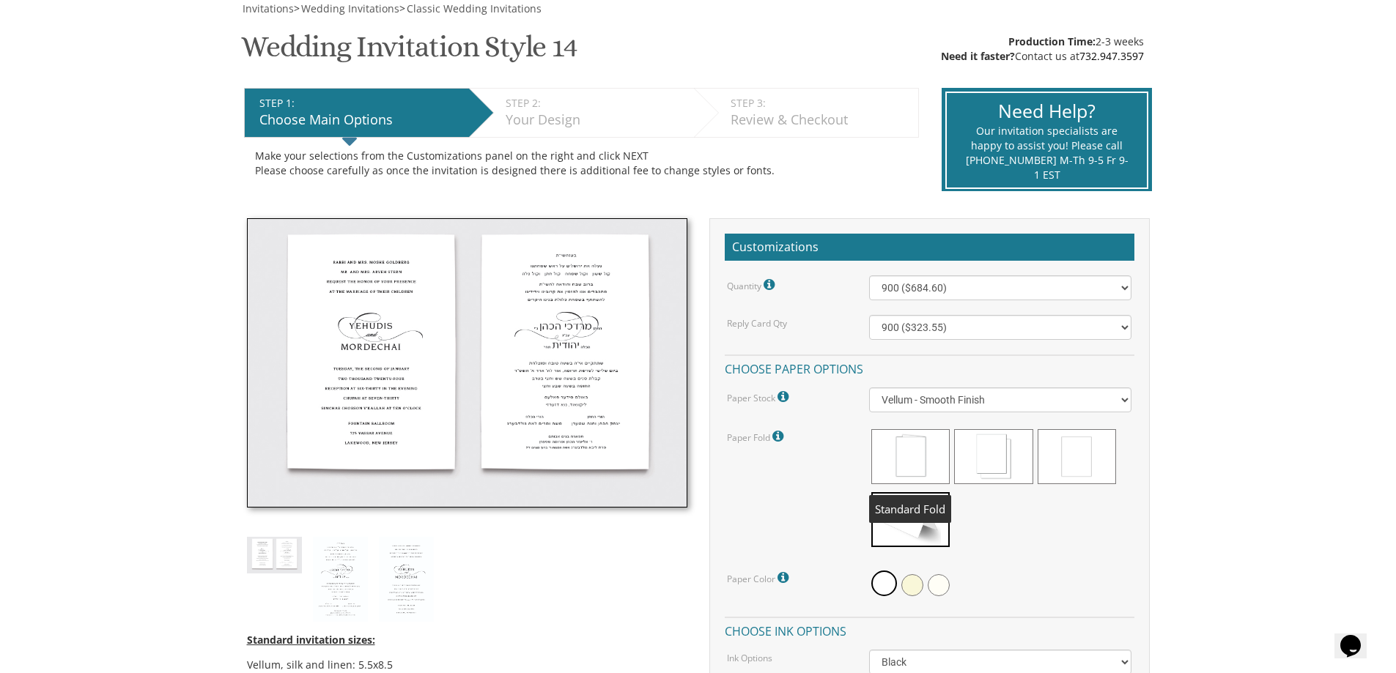
click at [925, 451] on span at bounding box center [910, 456] width 78 height 55
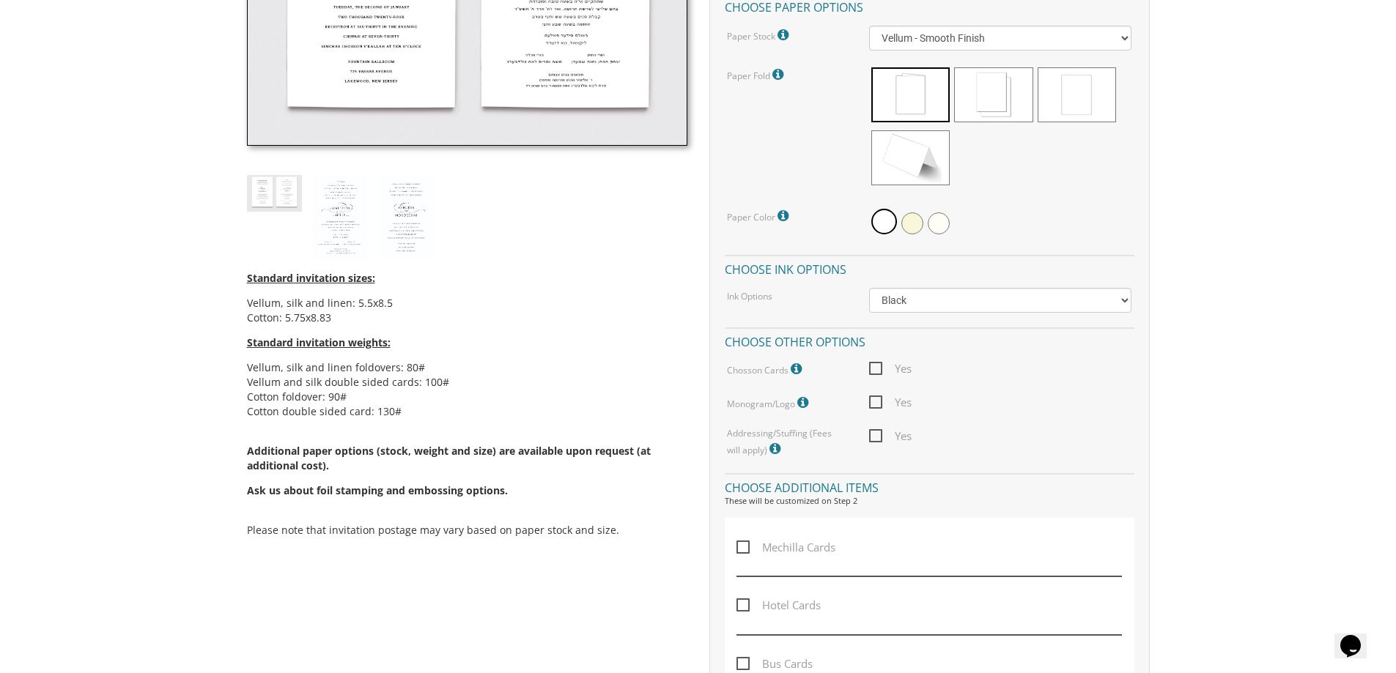
scroll to position [586, 0]
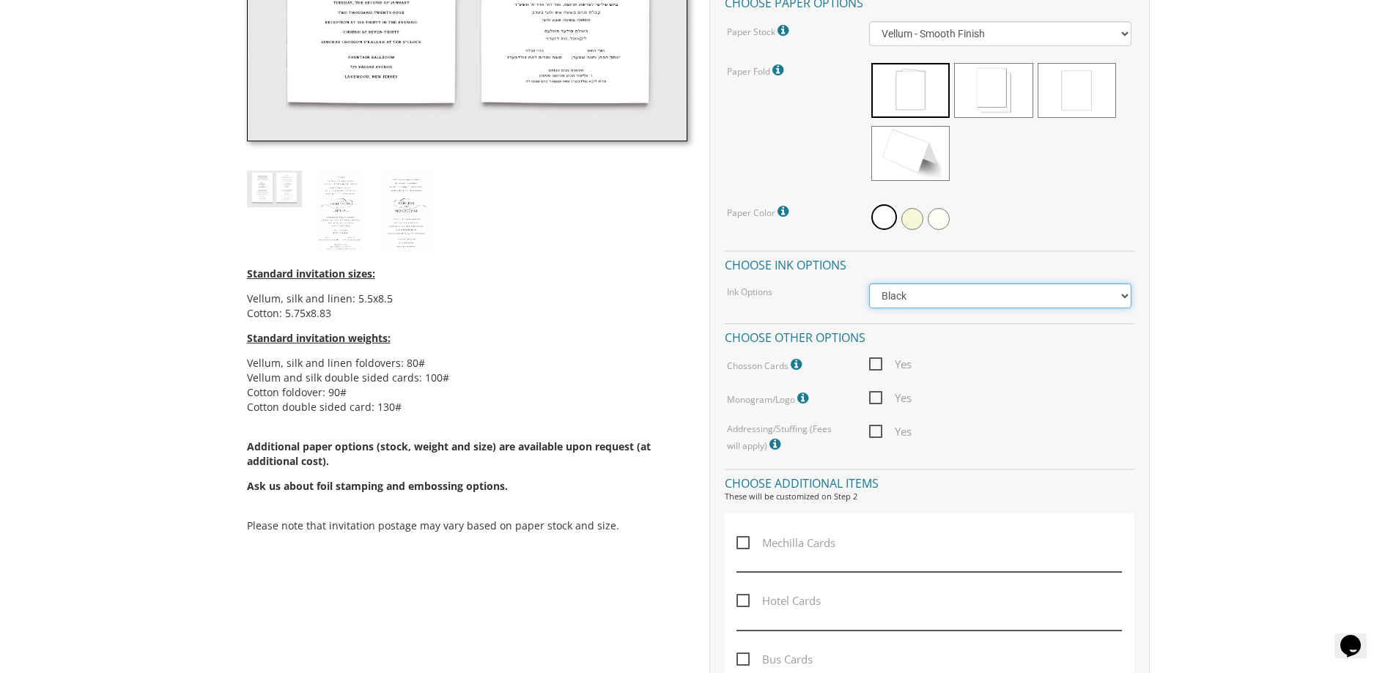
click at [961, 295] on select "Black Colored Ink ($65.00) Black + One Color ($211.00) Two Colors ($265.00)" at bounding box center [1000, 296] width 262 height 25
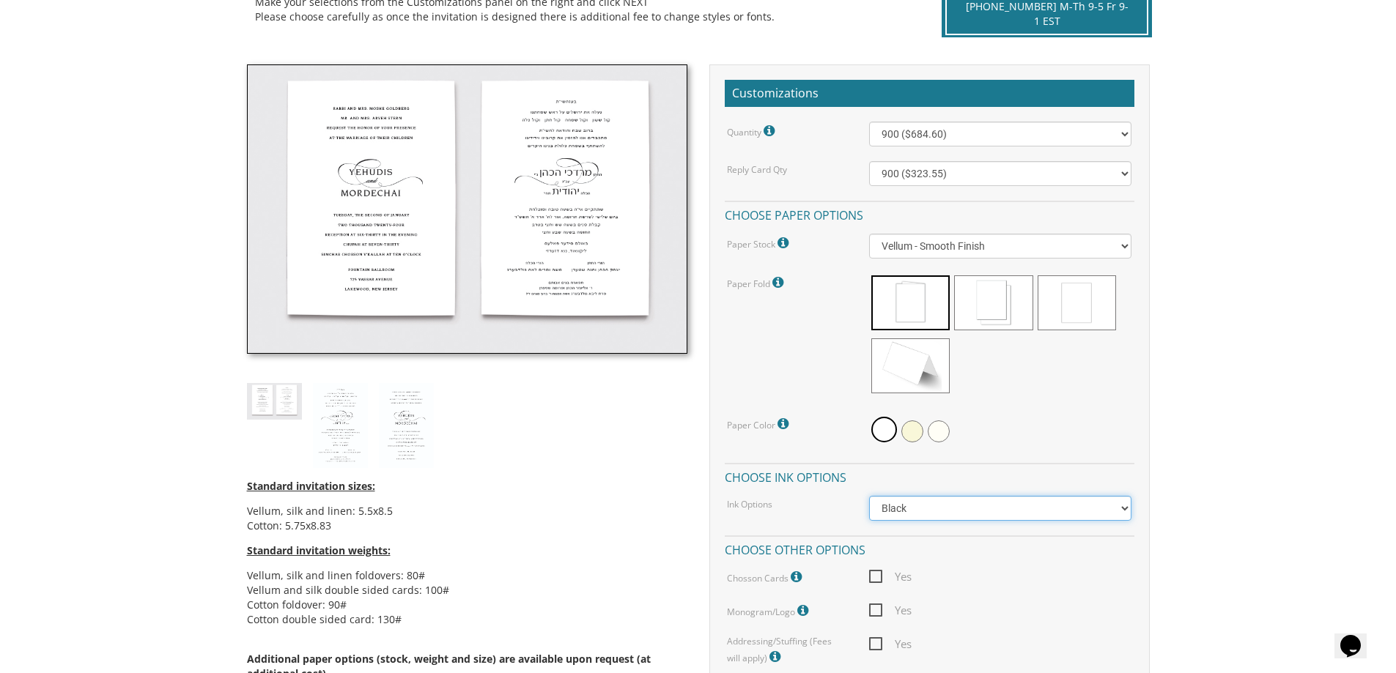
scroll to position [366, 0]
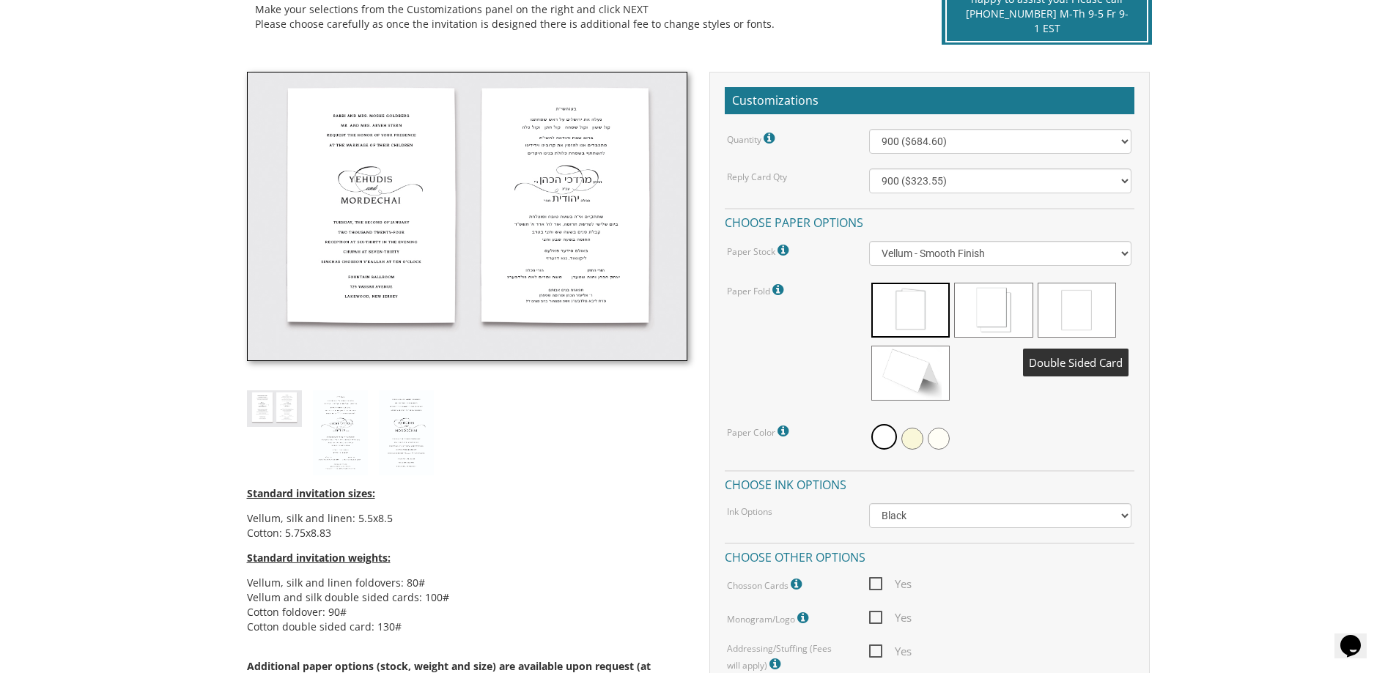
click at [1079, 321] on span at bounding box center [1077, 310] width 78 height 55
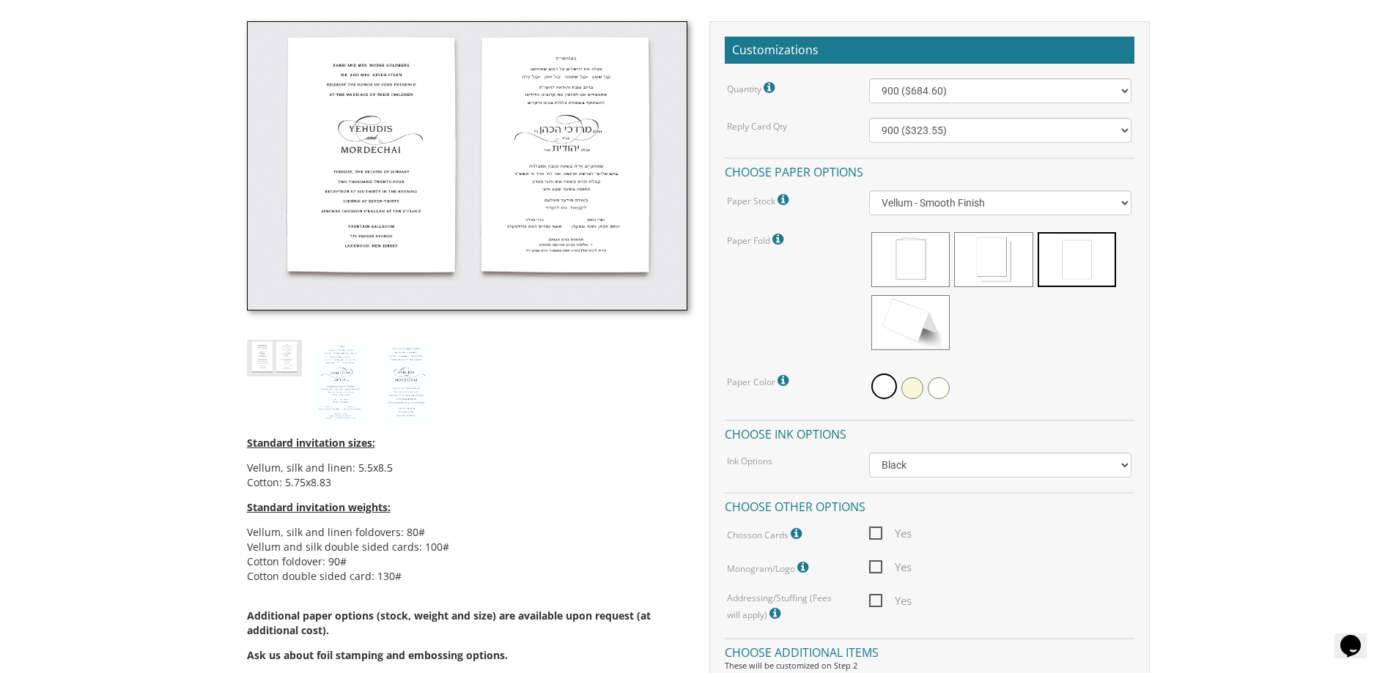
scroll to position [513, 0]
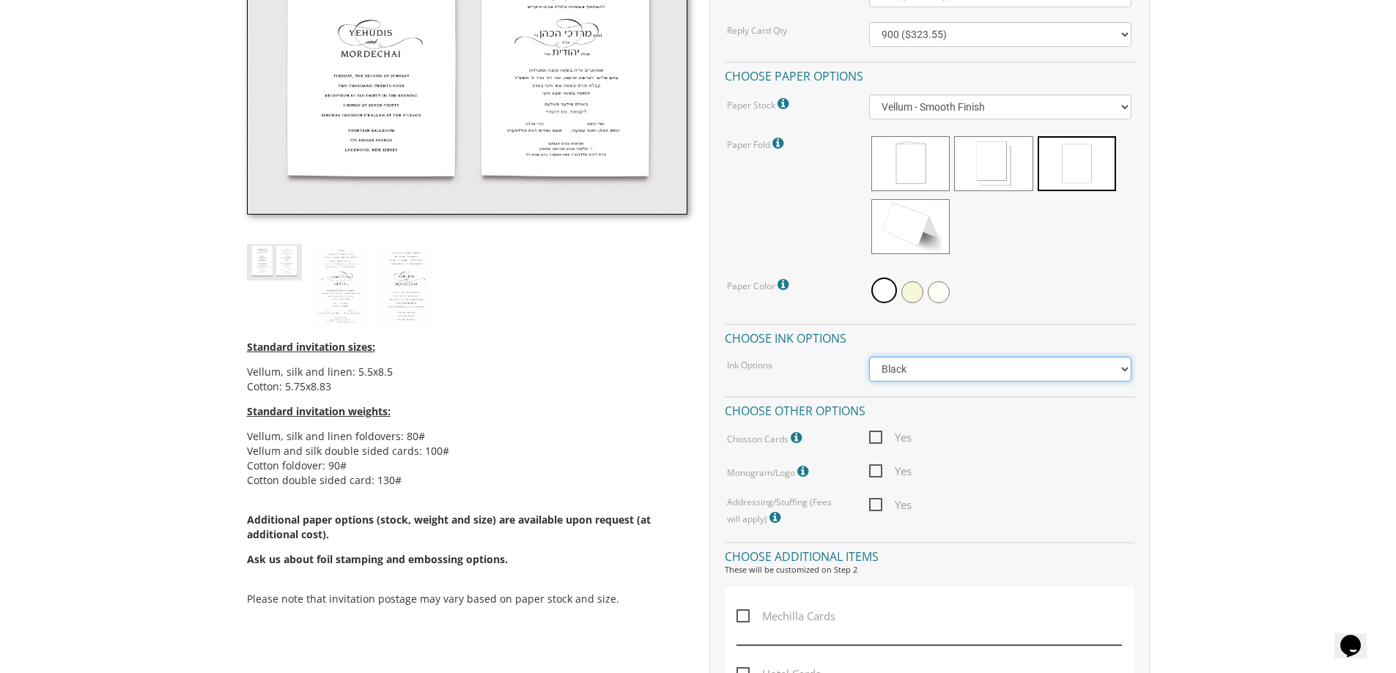
click at [1067, 371] on select "Black Colored Ink ($65.00) Black + One Color ($211.00) Two Colors ($265.00)" at bounding box center [1000, 369] width 262 height 25
click at [1206, 402] on body "My Cart {{shoppingcart.totalQuantityDisplay}} Total: {{shoppingcart.subtotal}} …" at bounding box center [698, 569] width 1396 height 2165
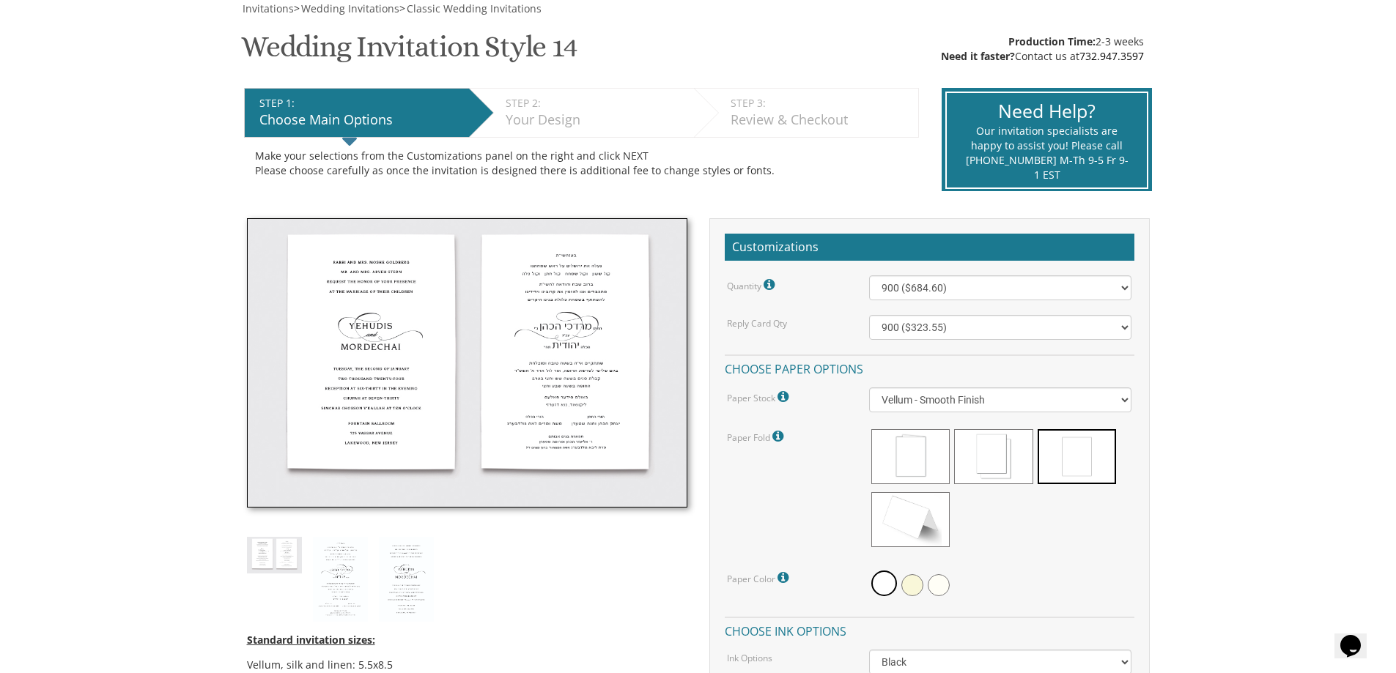
scroll to position [440, 0]
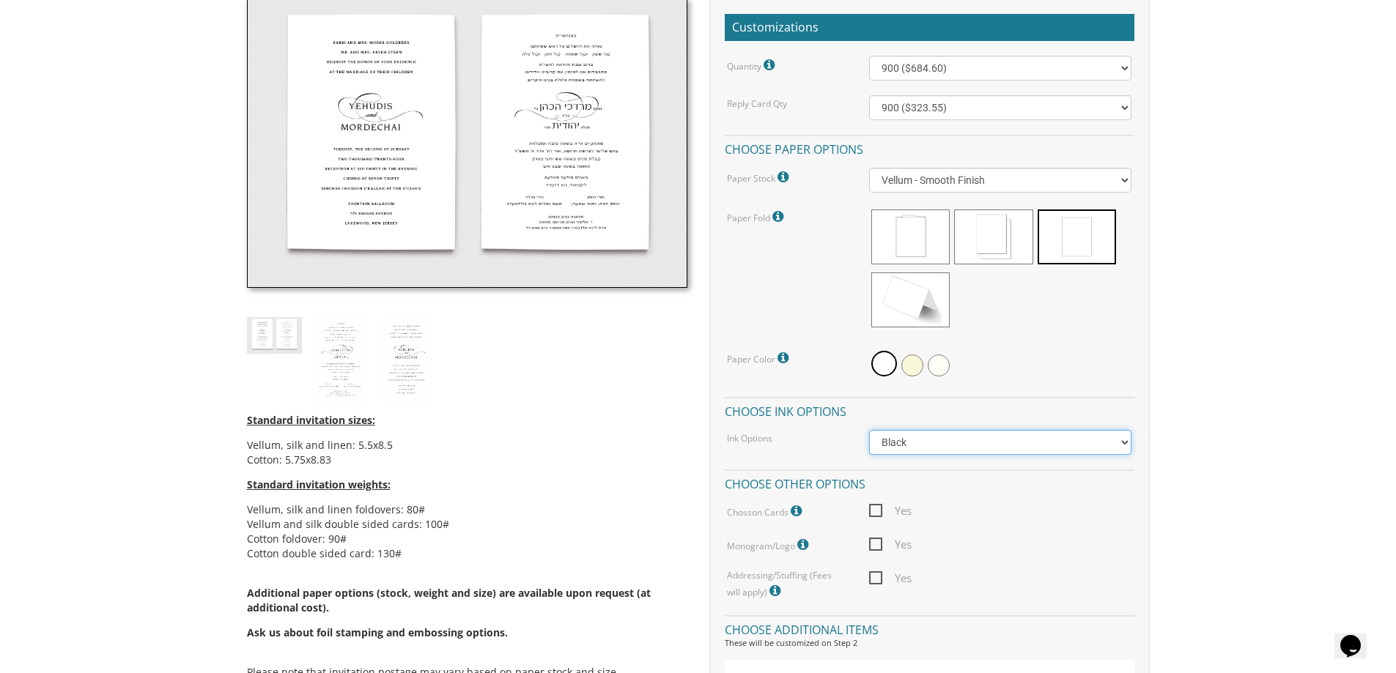
click at [1026, 444] on select "Black Colored Ink ($65.00) Black + One Color ($211.00) Two Colors ($265.00)" at bounding box center [1000, 442] width 262 height 25
click at [1158, 438] on div "Customizations Quantity Please note: Quantities may be modified after order com…" at bounding box center [929, 589] width 462 height 1180
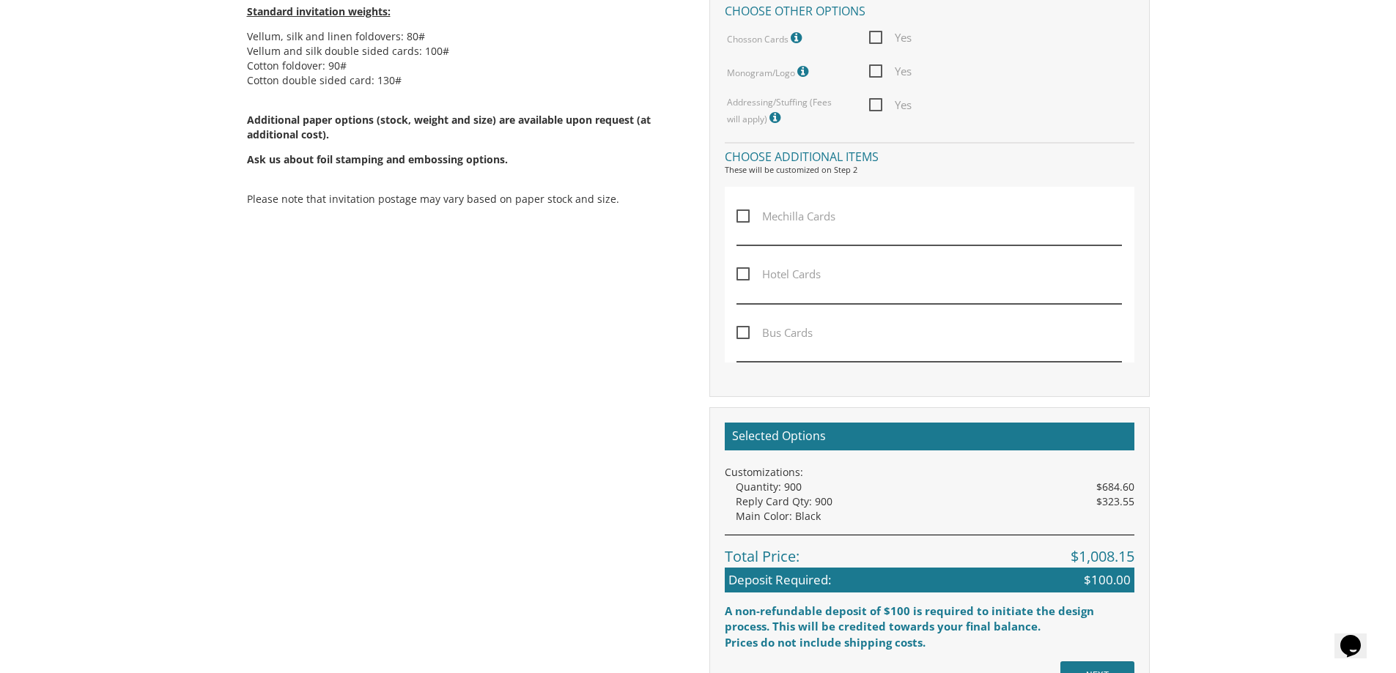
scroll to position [879, 0]
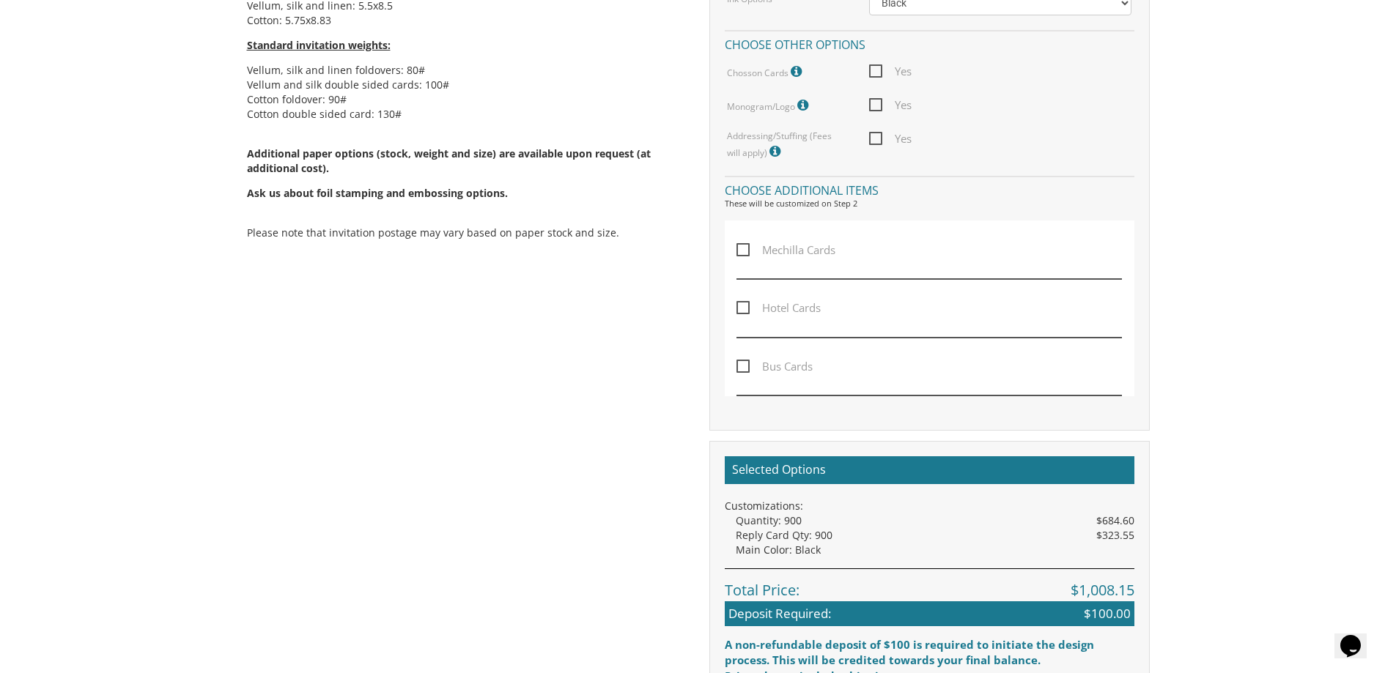
click at [743, 245] on span "Mechilla Cards" at bounding box center [785, 250] width 99 height 18
click at [743, 245] on input "Mechilla Cards" at bounding box center [741, 249] width 10 height 10
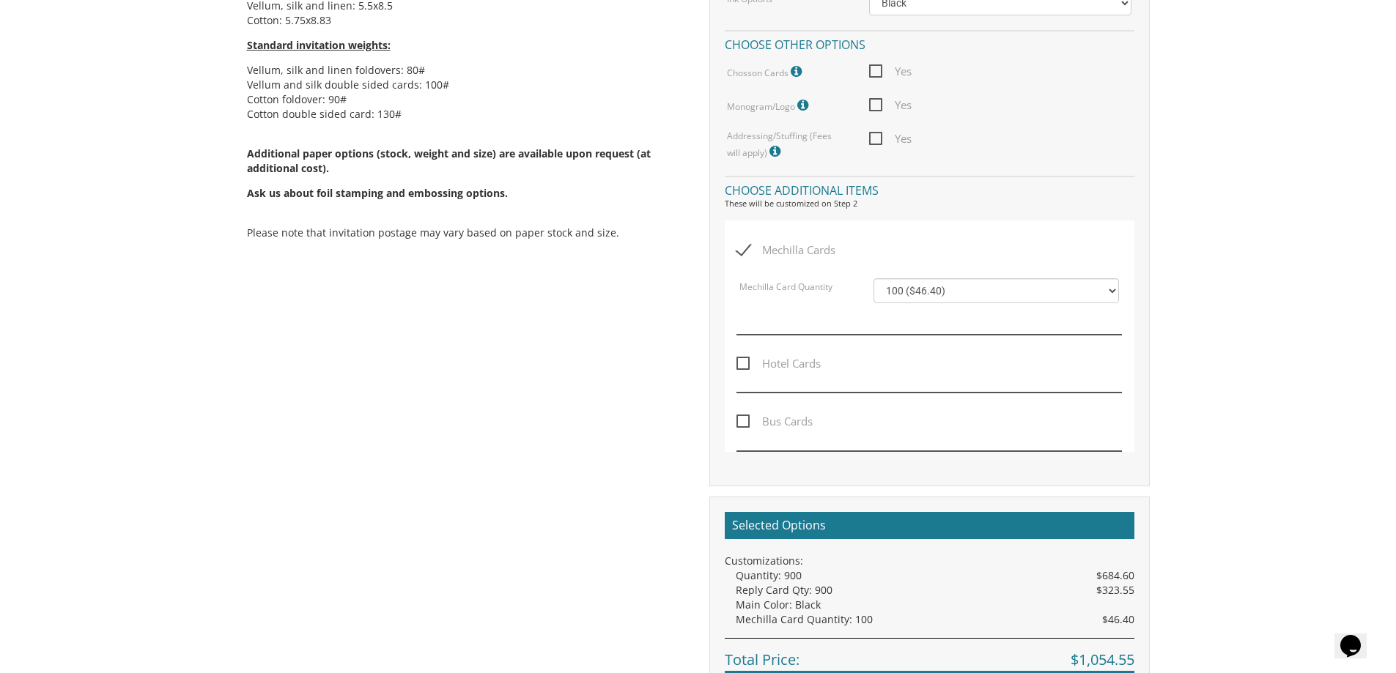
click at [743, 245] on span "Mechilla Cards" at bounding box center [785, 250] width 99 height 18
click at [743, 245] on input "Mechilla Cards" at bounding box center [741, 249] width 10 height 10
checkbox input "false"
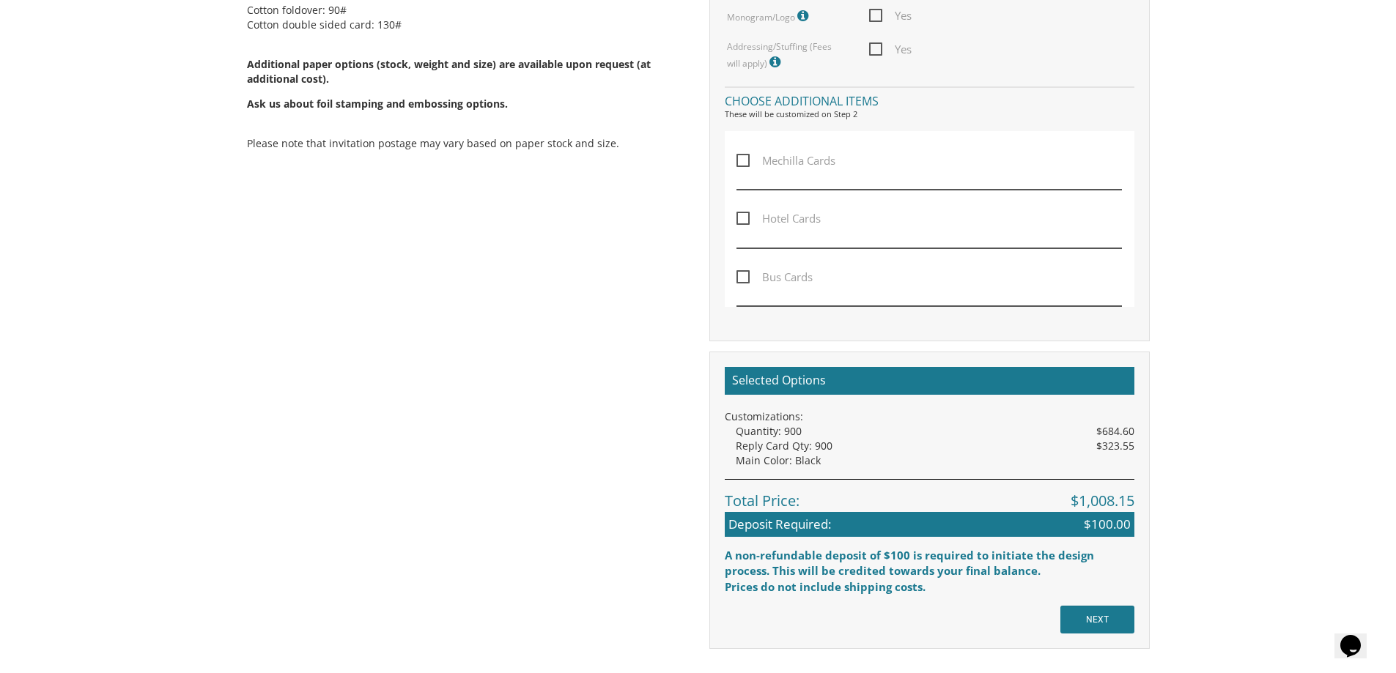
scroll to position [1099, 0]
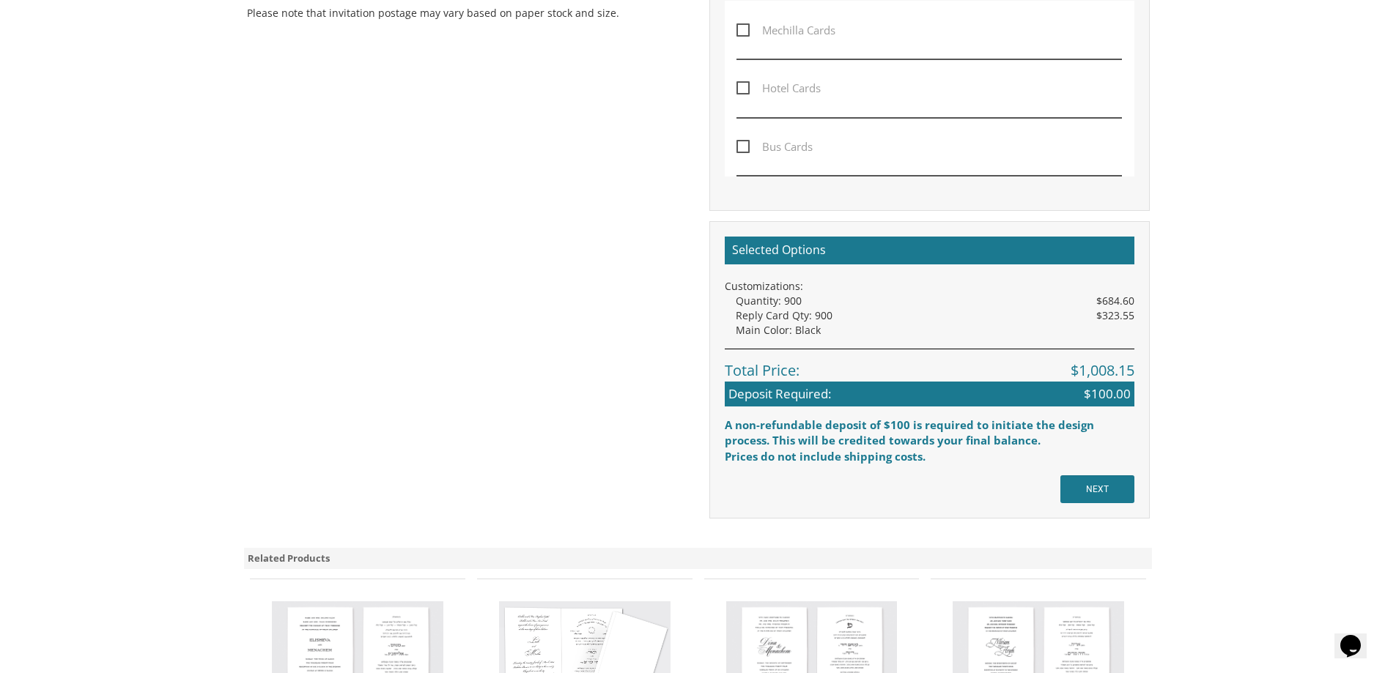
click at [747, 87] on span "Hotel Cards" at bounding box center [778, 88] width 84 height 18
click at [746, 87] on input "Hotel Cards" at bounding box center [741, 87] width 10 height 10
checkbox input "true"
